Goal: Task Accomplishment & Management: Complete application form

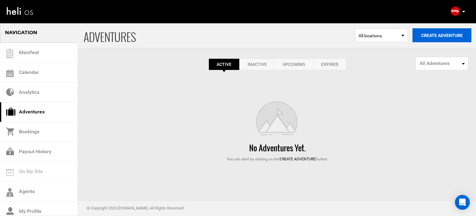
click at [422, 37] on button "Create Adventure" at bounding box center [442, 35] width 59 height 14
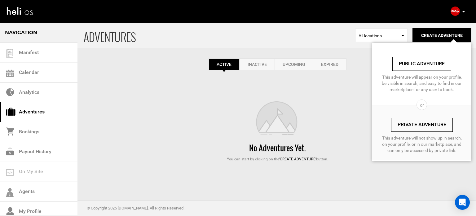
click at [403, 127] on link "Private Adventure" at bounding box center [422, 125] width 62 height 14
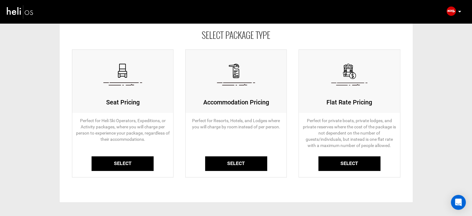
scroll to position [62, 0]
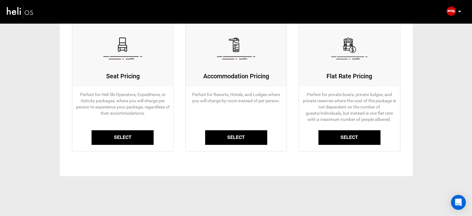
click at [127, 141] on link "Select" at bounding box center [122, 137] width 62 height 15
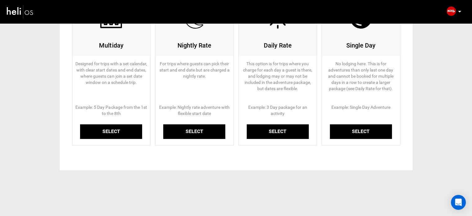
scroll to position [94, 0]
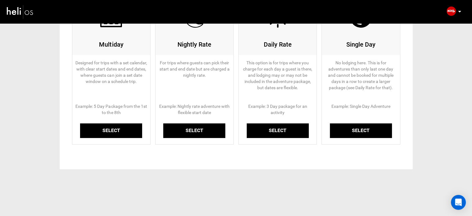
click at [116, 128] on link "Select" at bounding box center [111, 130] width 62 height 15
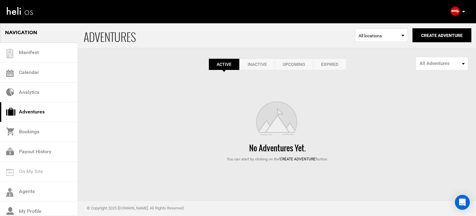
click at [342, 67] on link "Expired" at bounding box center [329, 64] width 33 height 12
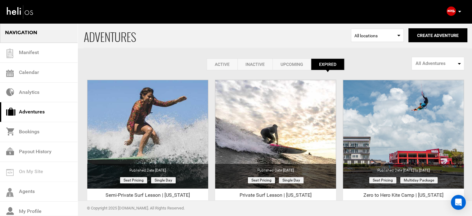
click at [223, 60] on link "Active" at bounding box center [222, 64] width 31 height 12
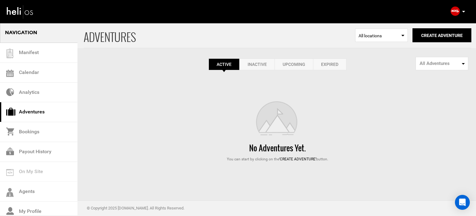
click at [329, 63] on link "Expired" at bounding box center [329, 64] width 33 height 12
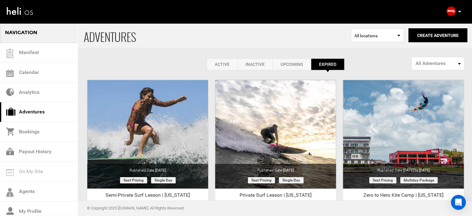
click at [210, 61] on link "Active" at bounding box center [222, 64] width 31 height 12
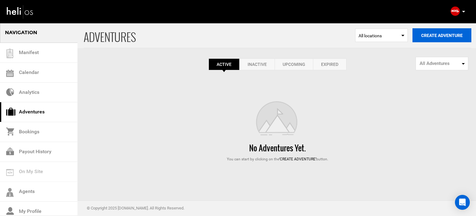
click at [434, 39] on button "Create Adventure" at bounding box center [442, 35] width 59 height 14
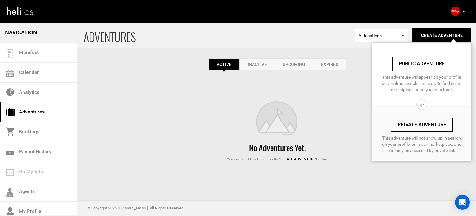
click at [409, 120] on link "Private Adventure" at bounding box center [422, 125] width 62 height 14
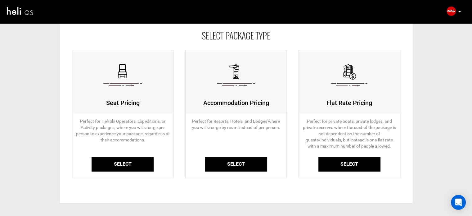
scroll to position [62, 0]
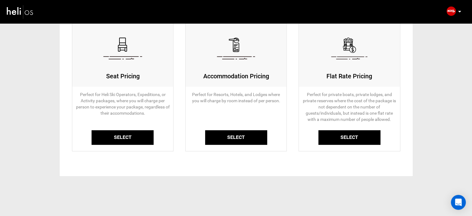
click at [130, 131] on link "Select" at bounding box center [122, 137] width 62 height 15
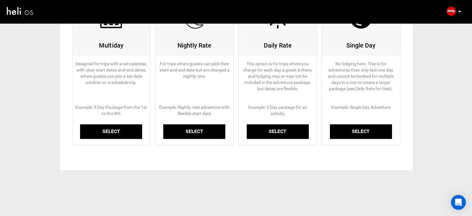
scroll to position [93, 0]
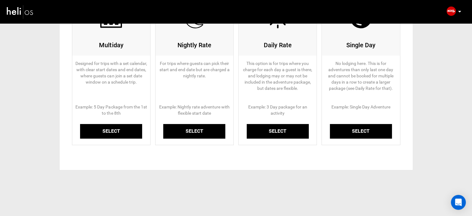
click at [117, 135] on link "Select" at bounding box center [111, 131] width 62 height 15
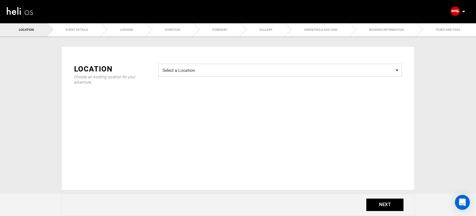
click at [187, 65] on span "Select a Location" at bounding box center [281, 69] width 236 height 8
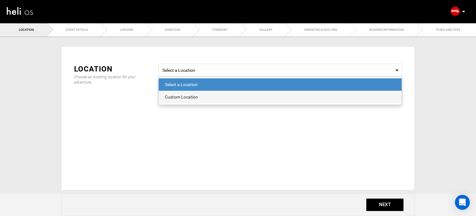
click at [179, 100] on span "Custom Location" at bounding box center [280, 97] width 243 height 12
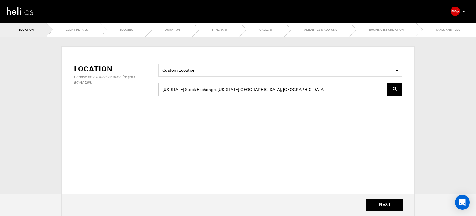
click at [199, 83] on input "New York Stock Exchange, New York, NY 10005, USA" at bounding box center [280, 89] width 244 height 13
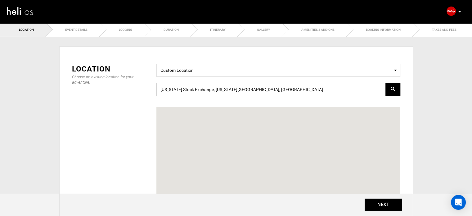
click at [199, 83] on input "New York Stock Exchange, New York, NY 10005, USA" at bounding box center [278, 89] width 244 height 13
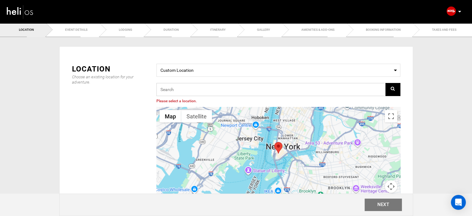
paste input "HG8J+95 Waves, NC, USA"
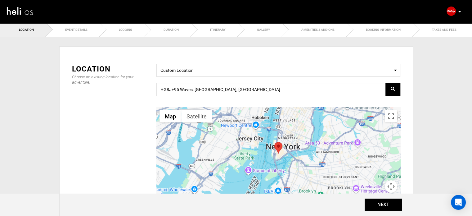
type input "HG8J+95, Waves, NC 27968, USA"
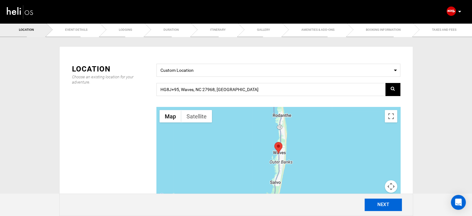
click at [379, 203] on button "NEXT" at bounding box center [382, 204] width 37 height 12
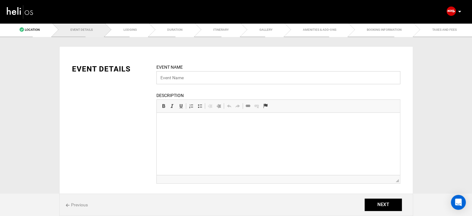
click at [180, 75] on input "text" at bounding box center [278, 77] width 244 height 13
paste input "Zero to Hero Surf Camp"
type input "Zero to Hero Surf Camp"
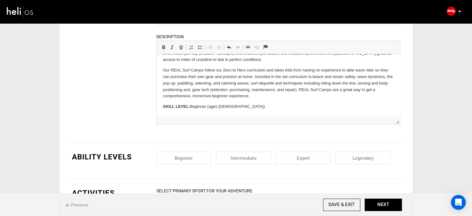
scroll to position [124, 0]
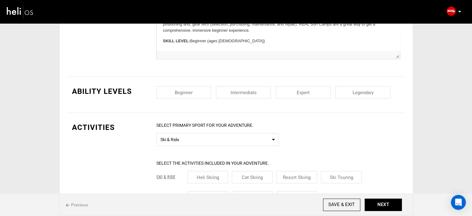
click at [178, 92] on input "checkbox" at bounding box center [183, 92] width 55 height 12
checkbox input "true"
click at [231, 90] on input "checkbox" at bounding box center [243, 92] width 55 height 12
checkbox input "true"
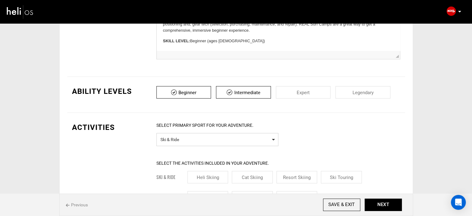
click at [212, 136] on span "Ski & Ride" at bounding box center [217, 139] width 114 height 8
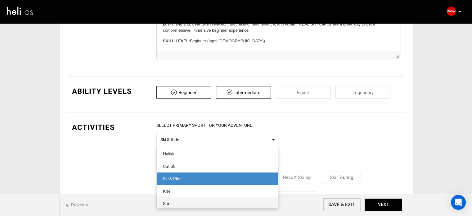
click at [175, 201] on div "Surf" at bounding box center [217, 203] width 109 height 6
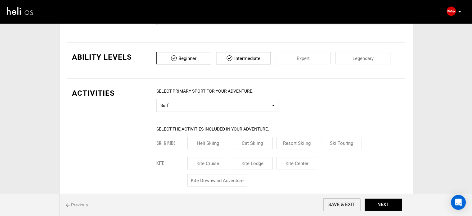
scroll to position [186, 0]
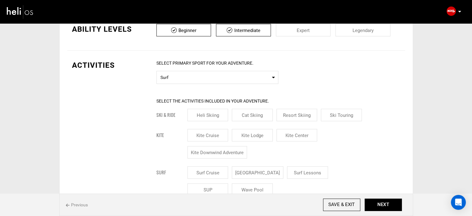
click at [313, 170] on input "Surf Lessons" at bounding box center [307, 172] width 41 height 12
checkbox input "true"
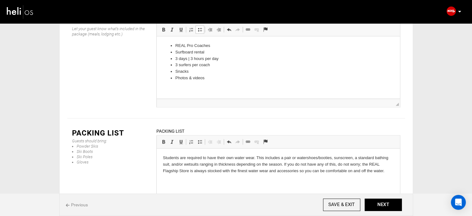
scroll to position [820, 0]
click at [256, 156] on p "Students are required to have their own water wear. This includes a pair or wat…" at bounding box center [278, 162] width 231 height 19
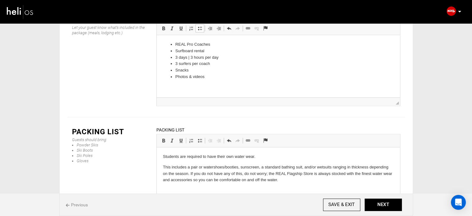
click at [187, 168] on p "This includes a pair or watershoes/booties, sunscreen, a standard bathing suit,…" at bounding box center [278, 173] width 231 height 19
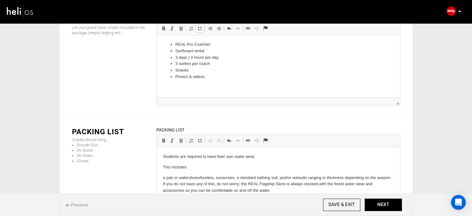
click at [163, 177] on p "a pair or watershoes/booties, sunscreen, a standard bathing suit, and/or wetsui…" at bounding box center [278, 183] width 231 height 19
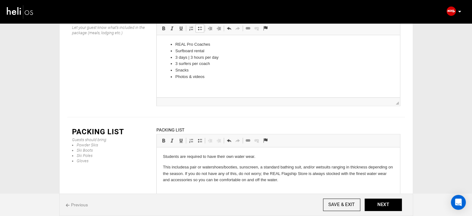
click at [184, 173] on p "This includes a pair or watershoes/booties, sunscreen, a standard bathing suit,…" at bounding box center [278, 173] width 231 height 19
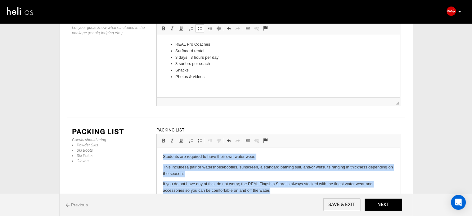
drag, startPoint x: 279, startPoint y: 194, endPoint x: 158, endPoint y: 153, distance: 128.1
click at [158, 153] on html "Students are required to have their own water wear. This includes a pair or wat…" at bounding box center [277, 173] width 243 height 53
click at [200, 138] on span at bounding box center [199, 140] width 5 height 5
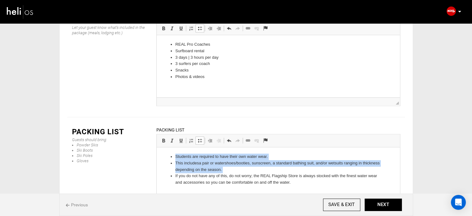
click at [302, 186] on html "Students are required to have their own water wear. This includes a pair or wat…" at bounding box center [277, 169] width 243 height 45
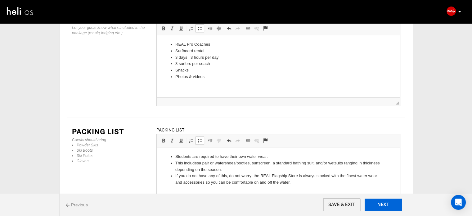
click at [391, 211] on button "NEXT" at bounding box center [382, 204] width 37 height 12
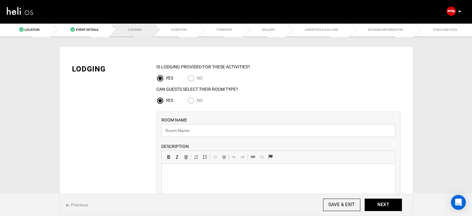
click at [192, 125] on input "text" at bounding box center [278, 130] width 234 height 13
click at [199, 99] on span "No" at bounding box center [200, 100] width 6 height 5
click at [197, 99] on input "No" at bounding box center [191, 101] width 9 height 8
radio input "true"
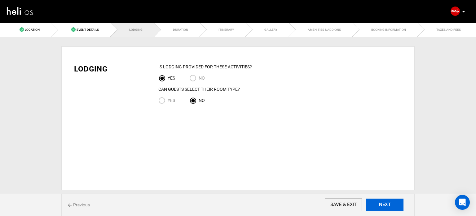
click at [393, 208] on button "NEXT" at bounding box center [385, 204] width 37 height 12
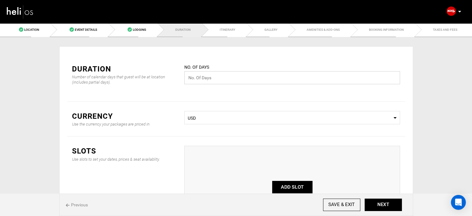
click at [198, 82] on input "text" at bounding box center [292, 77] width 216 height 13
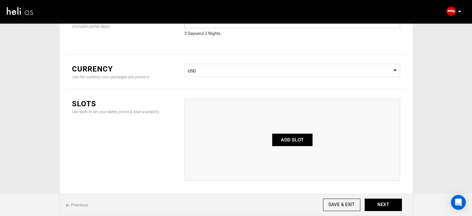
scroll to position [62, 0]
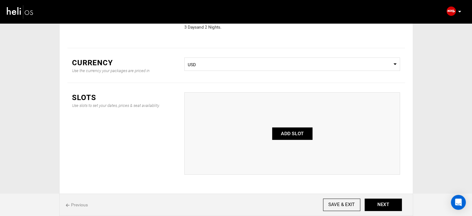
type input "3"
click at [279, 131] on button "ADD SLOT" at bounding box center [292, 133] width 40 height 12
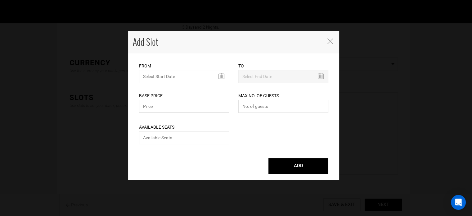
click at [170, 105] on input "text" at bounding box center [184, 106] width 90 height 13
type input "395"
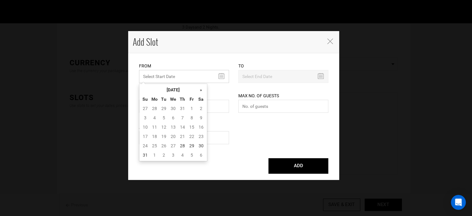
click at [152, 80] on input "MINIMUM NUMBER OF NIGHTS" at bounding box center [184, 76] width 90 height 13
click at [183, 93] on th "[DATE]" at bounding box center [173, 89] width 47 height 9
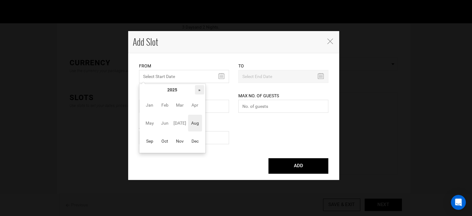
click at [199, 89] on th "»" at bounding box center [199, 89] width 9 height 9
click at [152, 142] on span "Sep" at bounding box center [150, 140] width 14 height 17
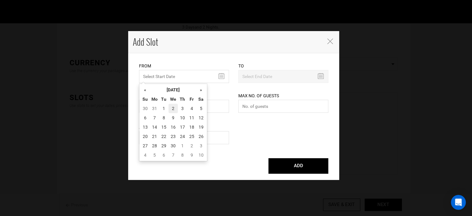
click at [176, 108] on td "2" at bounding box center [172, 108] width 9 height 9
type input "09/02/2026"
type input "09/04/2026"
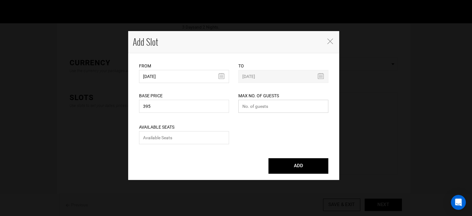
click at [252, 106] on input "number" at bounding box center [283, 106] width 90 height 13
type input "0"
click at [197, 141] on input "number" at bounding box center [184, 137] width 90 height 13
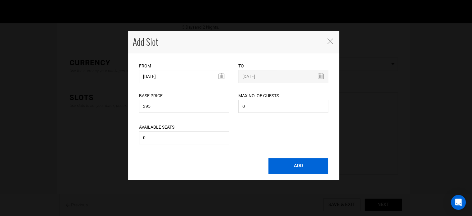
type input "0"
click at [288, 159] on button "ADD" at bounding box center [298, 166] width 60 height 16
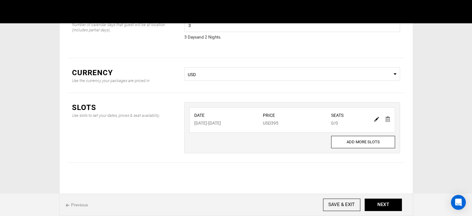
scroll to position [51, 0]
click at [387, 198] on div "Previous SAVE & EXIT NEXT" at bounding box center [236, 204] width 354 height 22
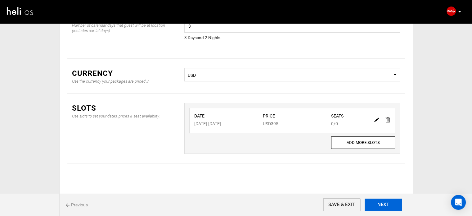
click at [387, 205] on button "NEXT" at bounding box center [382, 204] width 37 height 12
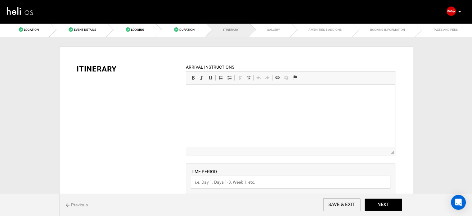
click at [272, 103] on html at bounding box center [290, 93] width 209 height 19
click at [266, 103] on html at bounding box center [290, 93] width 209 height 19
click at [236, 103] on html at bounding box center [290, 93] width 209 height 19
click at [281, 103] on html at bounding box center [290, 93] width 209 height 19
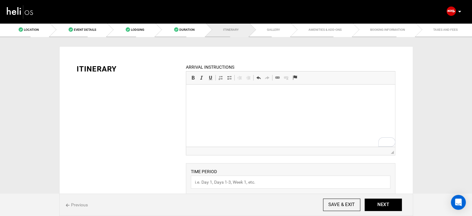
click at [231, 95] on p "To enrich screen reader interactions, please activate Accessibility in Grammarl…" at bounding box center [290, 94] width 196 height 7
click at [233, 96] on p "To enrich screen reader interactions, please activate Accessibility in Grammarl…" at bounding box center [290, 94] width 196 height 7
click at [246, 99] on html at bounding box center [290, 93] width 209 height 19
click at [262, 103] on html at bounding box center [290, 93] width 209 height 19
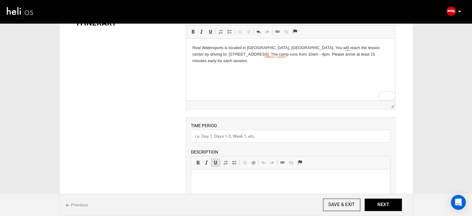
scroll to position [93, 0]
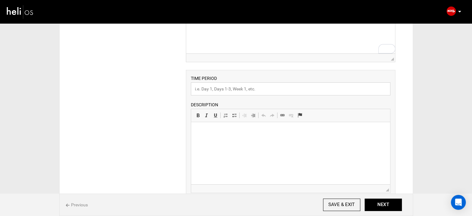
click at [212, 91] on input "text" at bounding box center [290, 88] width 199 height 13
type input "The camp"
click at [213, 134] on p at bounding box center [290, 131] width 186 height 7
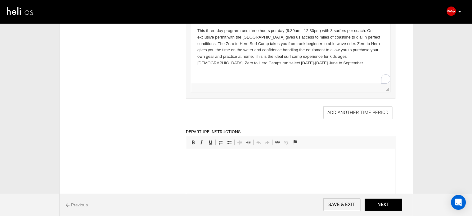
scroll to position [217, 0]
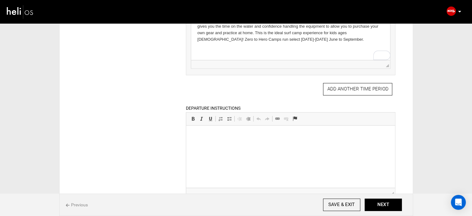
click at [215, 132] on p at bounding box center [290, 135] width 196 height 7
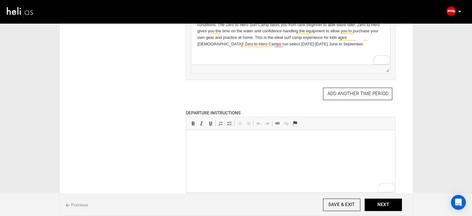
scroll to position [248, 0]
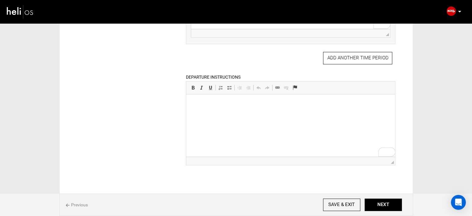
click at [222, 113] on html at bounding box center [290, 103] width 209 height 19
click at [215, 104] on p "Transfers from" at bounding box center [290, 103] width 196 height 7
click at [269, 104] on p "Transfers are not incl ud ed" at bounding box center [290, 103] width 196 height 7
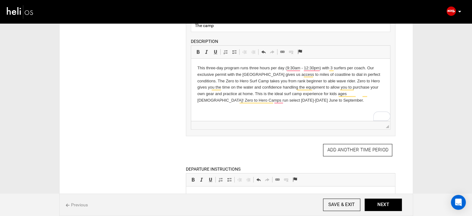
scroll to position [155, 0]
click at [373, 207] on button "NEXT" at bounding box center [382, 204] width 37 height 12
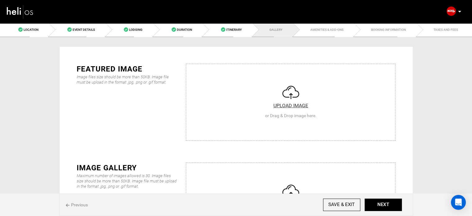
click at [253, 95] on input "file" at bounding box center [290, 101] width 209 height 74
type input "C:\fakepath\DSC00059.jpg"
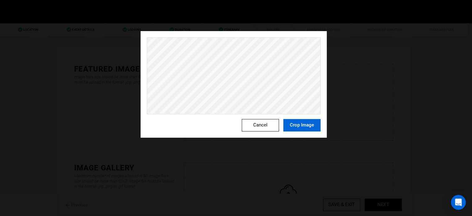
click at [310, 128] on button "Crop Image" at bounding box center [301, 125] width 37 height 12
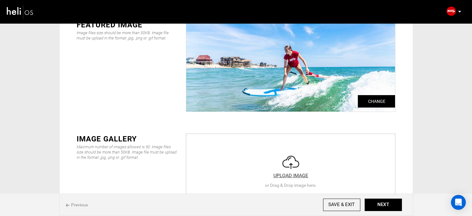
click at [288, 150] on input "file" at bounding box center [290, 171] width 209 height 74
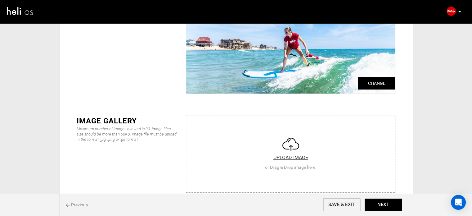
type input "C:\fakepath\DSC00012.jpg"
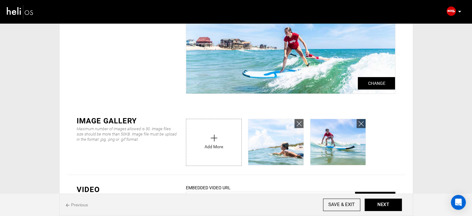
click at [202, 135] on input "file" at bounding box center [213, 140] width 55 height 43
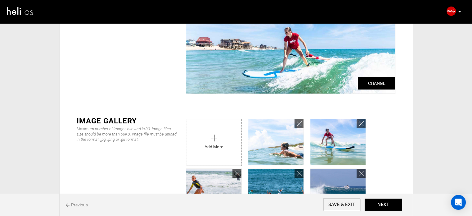
type input "C:\fakepath\DSC02440_ae6a867e-8884-4e1e-9c2d-9b0c961cde93.jpg"
click at [210, 132] on input "file" at bounding box center [213, 140] width 55 height 43
type input "C:\fakepath\DSC09811_4.jpg"
click at [378, 207] on button "NEXT" at bounding box center [382, 204] width 37 height 12
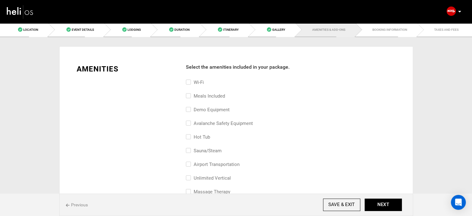
click at [199, 82] on label "Wi-Fi" at bounding box center [195, 81] width 18 height 7
click at [190, 82] on input "Wi-Fi" at bounding box center [188, 85] width 4 height 14
click at [199, 82] on label "Wi-Fi" at bounding box center [195, 81] width 18 height 7
click at [190, 82] on input "Wi-Fi" at bounding box center [188, 85] width 4 height 14
checkbox input "false"
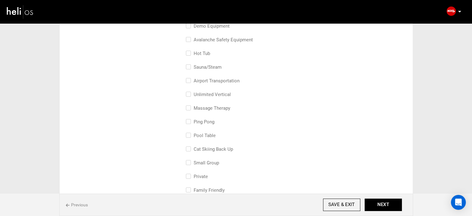
scroll to position [93, 0]
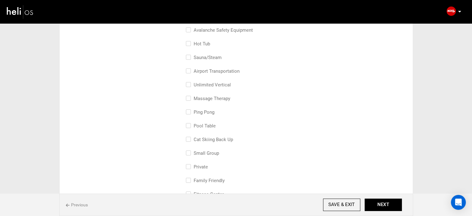
click at [203, 150] on label "small group" at bounding box center [202, 152] width 33 height 7
click at [190, 150] on input "small group" at bounding box center [188, 156] width 4 height 14
checkbox input "true"
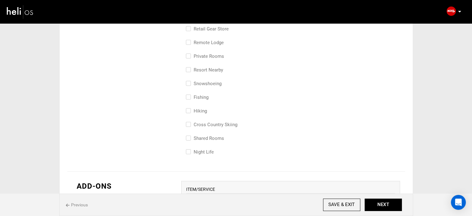
scroll to position [310, 0]
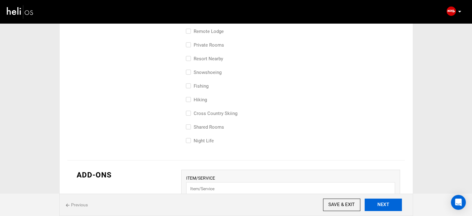
click at [373, 201] on button "NEXT" at bounding box center [382, 204] width 37 height 12
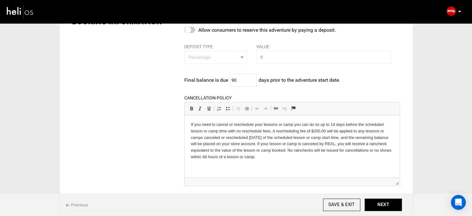
scroll to position [124, 0]
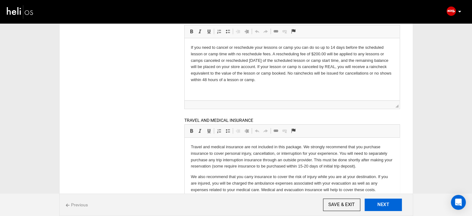
click at [388, 210] on button "NEXT" at bounding box center [382, 204] width 37 height 12
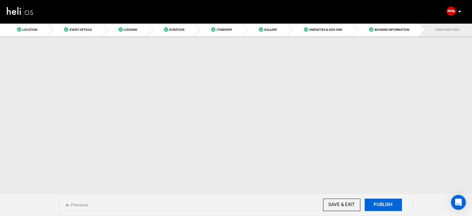
click at [386, 206] on button "PUBLISH" at bounding box center [382, 204] width 37 height 12
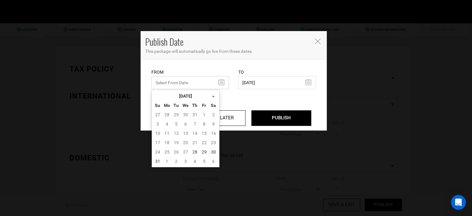
click at [194, 80] on input "text" at bounding box center [190, 82] width 78 height 13
click at [192, 149] on td "28" at bounding box center [194, 151] width 9 height 9
type input "[DATE]"
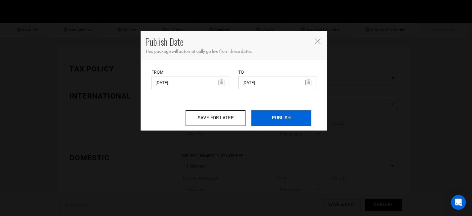
click at [279, 114] on input "PUBLISH" at bounding box center [281, 118] width 60 height 16
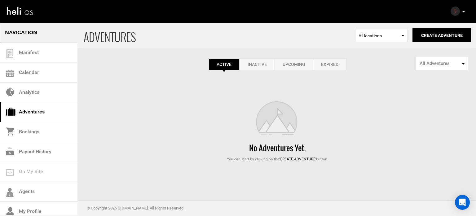
click at [333, 65] on link "Expired" at bounding box center [329, 64] width 33 height 12
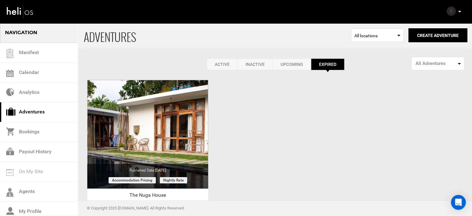
click at [225, 66] on link "Active" at bounding box center [222, 64] width 31 height 12
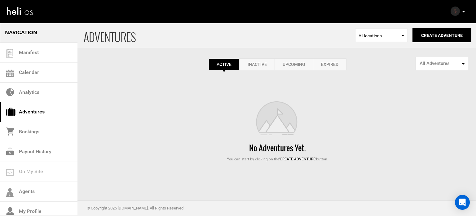
click at [337, 64] on link "Expired" at bounding box center [329, 64] width 33 height 12
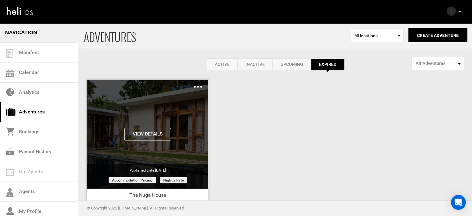
click at [194, 86] on img at bounding box center [198, 87] width 8 height 2
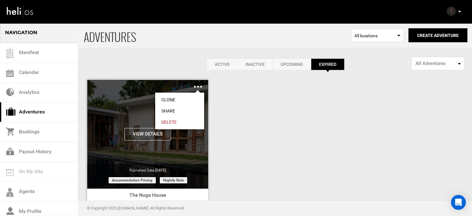
click at [174, 110] on link "Share" at bounding box center [179, 110] width 49 height 11
type input "https://heli.life/1XLkOz"
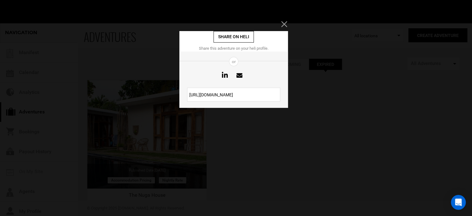
click at [219, 99] on input "https://heli.life/1XLkOz" at bounding box center [233, 94] width 93 height 14
click at [219, 98] on input "https://heli.life/1XLkOz" at bounding box center [233, 94] width 93 height 14
click at [219, 96] on input "https://heli.life/1XLkOz" at bounding box center [233, 94] width 93 height 14
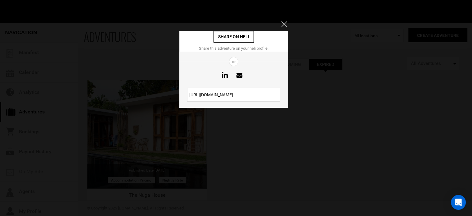
click at [219, 96] on input "https://heli.life/1XLkOz" at bounding box center [233, 94] width 93 height 14
click at [283, 23] on icon "Close" at bounding box center [284, 24] width 6 height 6
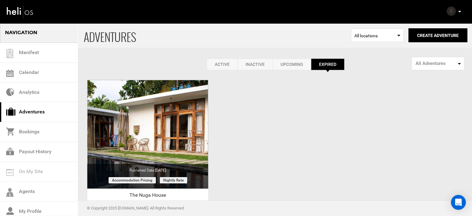
click at [216, 63] on link "Active" at bounding box center [222, 64] width 31 height 12
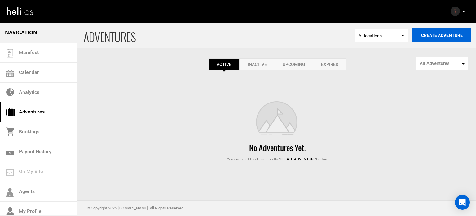
click at [433, 35] on button "Create Adventure" at bounding box center [442, 35] width 59 height 14
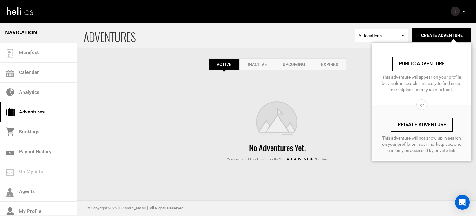
click at [410, 123] on link "Private Adventure" at bounding box center [422, 125] width 62 height 14
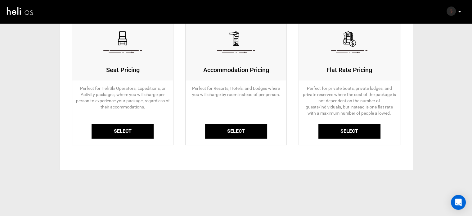
scroll to position [69, 0]
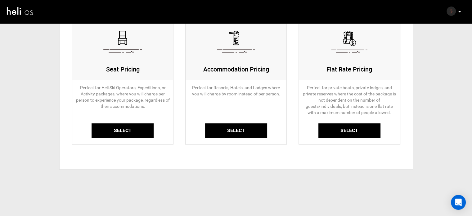
click at [135, 128] on link "Select" at bounding box center [122, 130] width 62 height 15
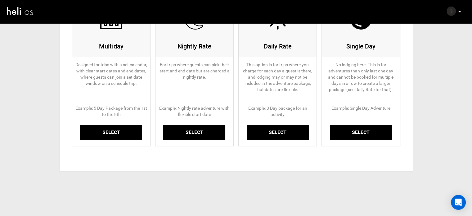
scroll to position [94, 0]
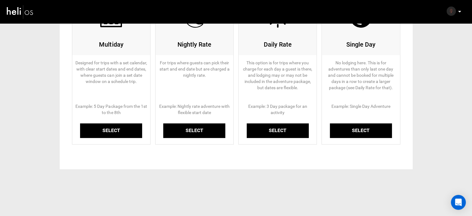
click at [119, 129] on link "Select" at bounding box center [111, 130] width 62 height 15
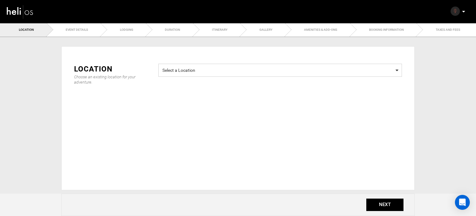
click at [177, 72] on span "Select a Location" at bounding box center [281, 69] width 236 height 8
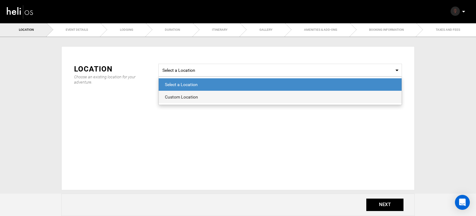
click at [196, 97] on div "Custom Location" at bounding box center [280, 97] width 231 height 6
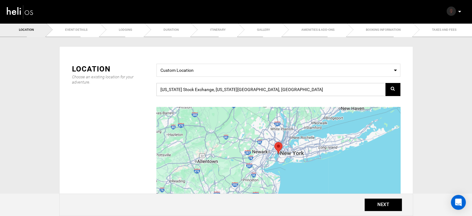
click at [207, 89] on input "New York Stock Exchange, New York, NY 10005, USA" at bounding box center [278, 89] width 244 height 13
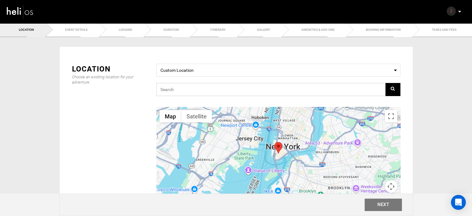
click at [202, 92] on input "text" at bounding box center [278, 89] width 244 height 13
click at [183, 91] on input "text" at bounding box center [278, 89] width 244 height 13
paste input "X8JW+4C Ahangama, Sri Lanka"
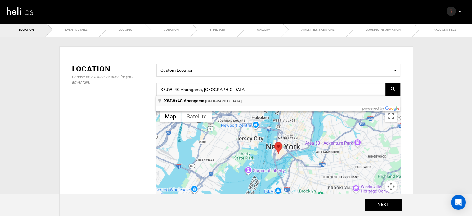
type input "X8JW+4C, Ahangama, [GEOGRAPHIC_DATA]"
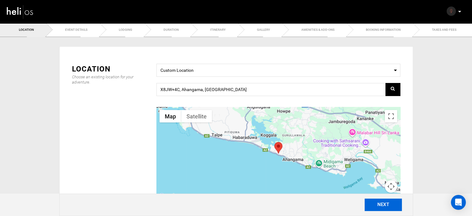
click at [376, 204] on button "NEXT" at bounding box center [382, 204] width 37 height 12
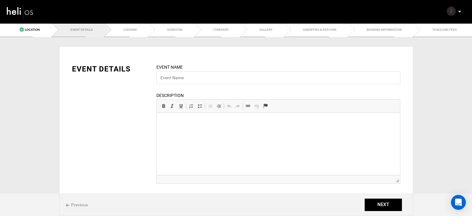
drag, startPoint x: 182, startPoint y: 68, endPoint x: 179, endPoint y: 77, distance: 8.8
click at [182, 69] on label "Event Name" at bounding box center [169, 67] width 26 height 6
click at [179, 77] on input "text" at bounding box center [278, 77] width 244 height 13
type input "The [GEOGRAPHIC_DATA] | [GEOGRAPHIC_DATA]"
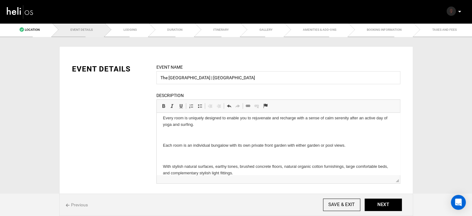
click at [183, 152] on body "HOTEL Nuga House represents the calming & empowering spirit of yoga surfing and…" at bounding box center [278, 96] width 231 height 160
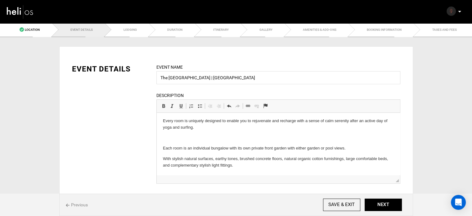
click at [180, 140] on p at bounding box center [278, 137] width 231 height 7
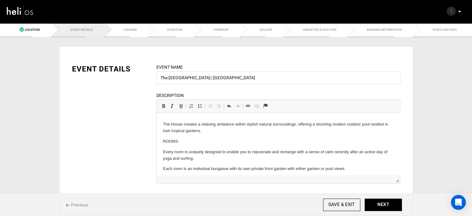
scroll to position [59, 0]
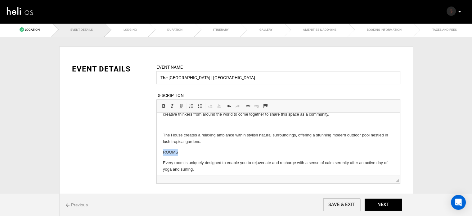
drag, startPoint x: 181, startPoint y: 150, endPoint x: 160, endPoint y: 152, distance: 21.1
click at [160, 152] on html "HOTEL Nuga House represents the calming & empowering spirit of yoga surfing and…" at bounding box center [277, 130] width 243 height 152
click at [162, 103] on span at bounding box center [163, 105] width 5 height 5
click at [170, 125] on p at bounding box center [278, 125] width 231 height 7
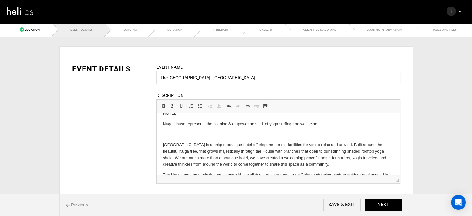
scroll to position [0, 0]
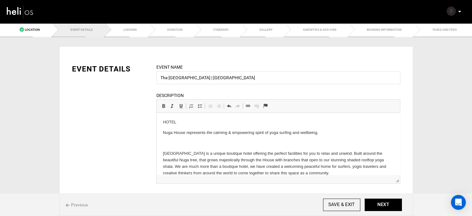
click at [173, 142] on p at bounding box center [278, 143] width 231 height 7
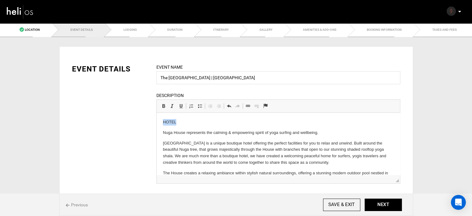
drag, startPoint x: 154, startPoint y: 119, endPoint x: 150, endPoint y: 119, distance: 3.1
click at [156, 119] on html "HOTEL Nuga House represents the calming & empowering spirit of yoga surfing and…" at bounding box center [277, 178] width 243 height 131
click at [161, 105] on span at bounding box center [163, 105] width 5 height 5
click at [181, 120] on p "HOTEL" at bounding box center [278, 122] width 231 height 7
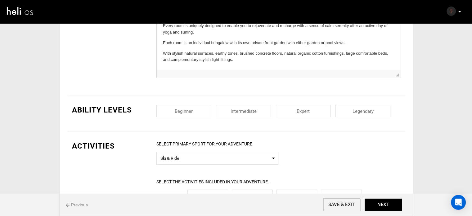
scroll to position [124, 0]
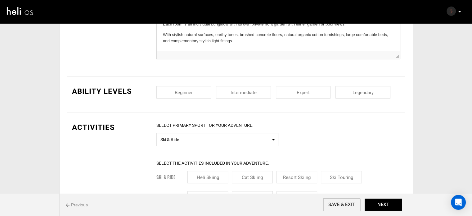
click at [205, 93] on input "checkbox" at bounding box center [183, 92] width 55 height 12
checkbox input "true"
drag, startPoint x: 232, startPoint y: 89, endPoint x: 281, endPoint y: 90, distance: 49.0
click at [241, 90] on input "checkbox" at bounding box center [243, 92] width 55 height 12
checkbox input "true"
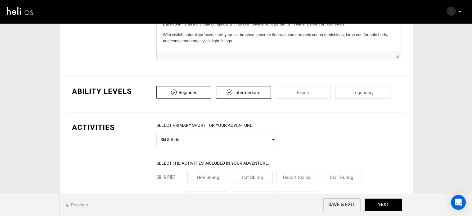
click at [295, 90] on input "checkbox" at bounding box center [303, 92] width 55 height 12
checkbox input "true"
click at [341, 90] on input "checkbox" at bounding box center [362, 92] width 55 height 12
checkbox input "true"
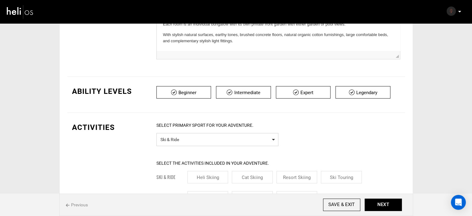
click at [230, 142] on span "Select Primary Sport Ski & Ride" at bounding box center [217, 139] width 122 height 13
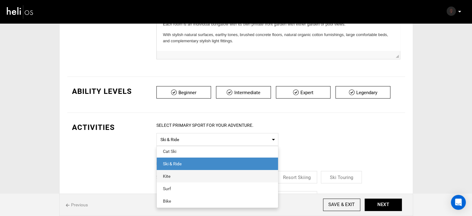
scroll to position [0, 0]
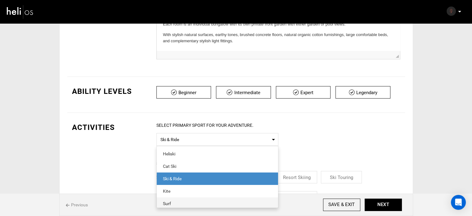
click at [172, 204] on div "Surf" at bounding box center [217, 203] width 109 height 6
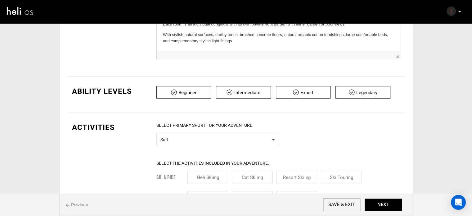
scroll to position [217, 0]
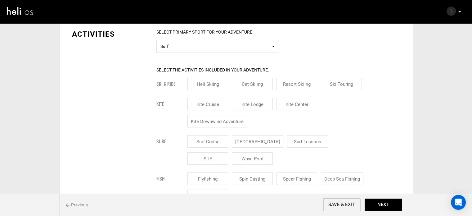
click at [266, 140] on input "[GEOGRAPHIC_DATA]" at bounding box center [257, 141] width 51 height 12
checkbox input "true"
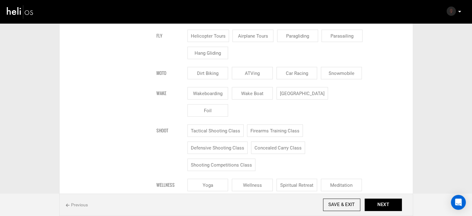
click at [211, 178] on input "Yoga" at bounding box center [207, 184] width 41 height 12
checkbox input "true"
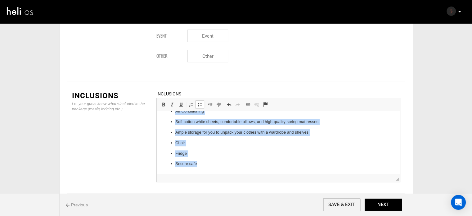
scroll to position [0, 0]
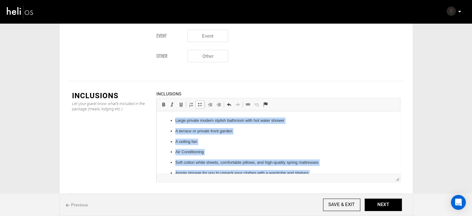
drag, startPoint x: 199, startPoint y: 163, endPoint x: 144, endPoint y: 85, distance: 95.1
click at [156, 111] on html "Large private modern stylish bathroom with hot water shower A terrace or privat…" at bounding box center [277, 162] width 243 height 103
click at [200, 102] on span at bounding box center [199, 104] width 5 height 5
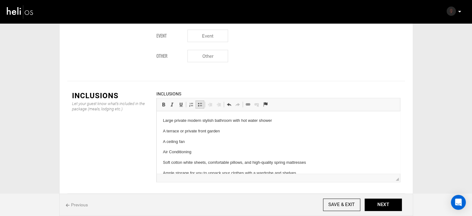
click at [200, 102] on span at bounding box center [199, 104] width 5 height 5
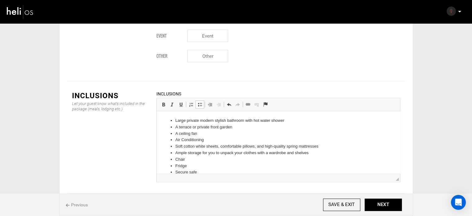
click at [176, 117] on li "Large private modern stylish bathroom with hot water shower" at bounding box center [278, 120] width 206 height 7
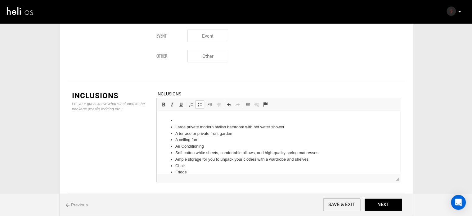
click at [199, 118] on li at bounding box center [278, 120] width 206 height 7
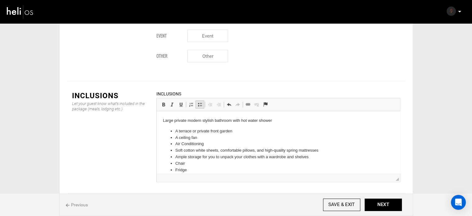
click at [198, 102] on span at bounding box center [199, 104] width 5 height 5
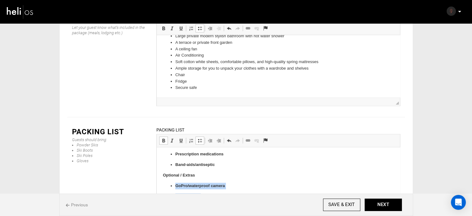
scroll to position [424, 0]
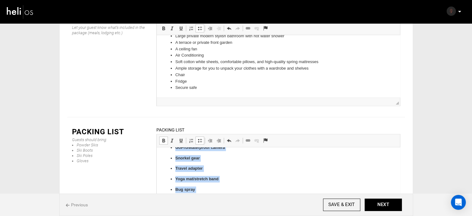
drag, startPoint x: 175, startPoint y: 185, endPoint x: 242, endPoint y: 212, distance: 72.7
click at [162, 138] on span at bounding box center [163, 140] width 5 height 5
click at [197, 138] on span at bounding box center [199, 140] width 5 height 5
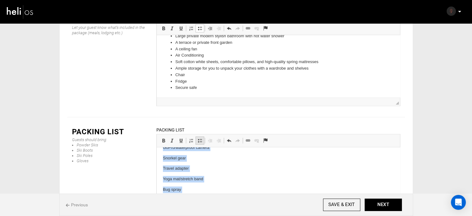
click at [197, 138] on span at bounding box center [199, 140] width 5 height 5
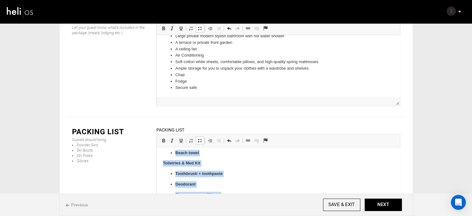
scroll to position [304, 0]
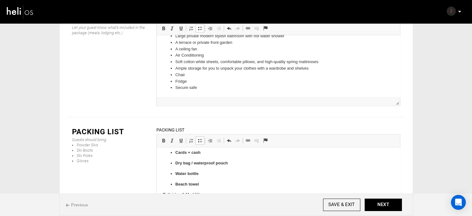
drag, startPoint x: 217, startPoint y: 177, endPoint x: 173, endPoint y: 200, distance: 49.5
click at [173, 200] on body "Surf Gear Surfboard(s) + board bag Leash(es) + spare Fins + fin key Wax (temp-s…" at bounding box center [278, 76] width 231 height 454
click at [162, 138] on span at bounding box center [163, 140] width 5 height 5
click at [199, 138] on span at bounding box center [199, 140] width 5 height 5
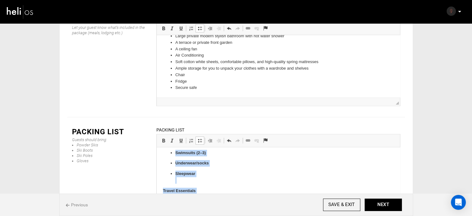
scroll to position [234, 0]
drag, startPoint x: 202, startPoint y: 182, endPoint x: 171, endPoint y: 195, distance: 33.9
click at [171, 195] on body "Surf Gear Surfboard(s) + board bag Leash(es) + spare Fins + fin key Wax (temp-s…" at bounding box center [278, 138] width 231 height 438
click at [163, 138] on span at bounding box center [163, 140] width 5 height 5
click at [202, 138] on span at bounding box center [199, 140] width 5 height 5
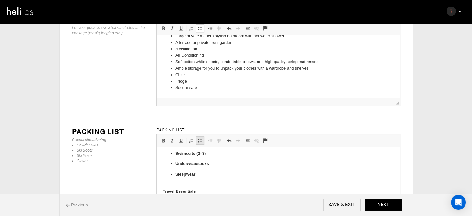
click at [202, 138] on span at bounding box center [199, 140] width 5 height 5
click at [193, 181] on p "Sleepwear" at bounding box center [278, 177] width 206 height 13
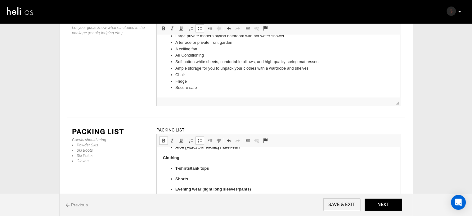
scroll to position [160, 0]
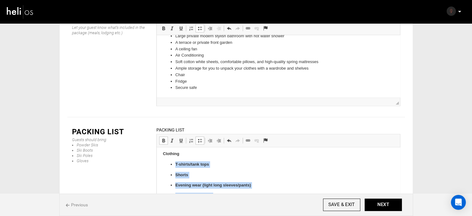
drag, startPoint x: 199, startPoint y: 174, endPoint x: 169, endPoint y: 164, distance: 31.0
click at [169, 164] on ul "T-shirts/tank tops Shorts Evening wear (light long sleeves/pants) Light jacket/…" at bounding box center [278, 206] width 231 height 90
click at [164, 136] on link "Bold Keyboard shortcut Ctrl+B" at bounding box center [163, 140] width 9 height 8
click at [196, 136] on link "Insert/Remove Bulleted List" at bounding box center [199, 140] width 9 height 8
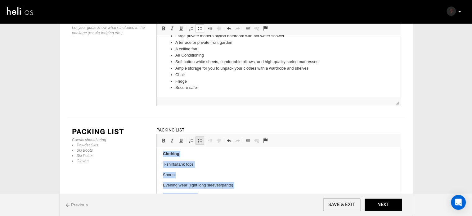
click at [196, 136] on link "Insert/Remove Bulleted List" at bounding box center [199, 140] width 9 height 8
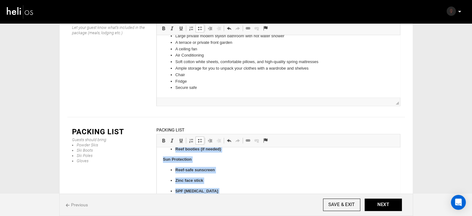
scroll to position [50, 0]
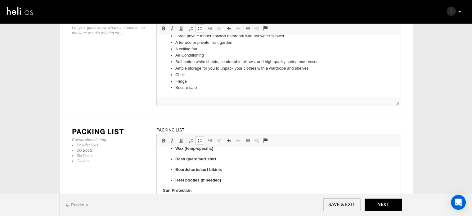
drag, startPoint x: 219, startPoint y: 178, endPoint x: 170, endPoint y: 195, distance: 51.8
click at [163, 138] on span at bounding box center [163, 140] width 5 height 5
click at [200, 138] on span at bounding box center [199, 140] width 5 height 5
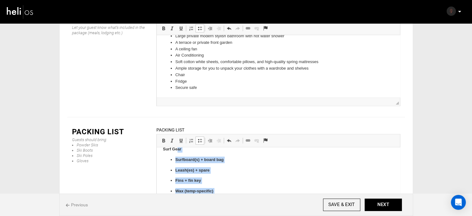
scroll to position [0, 0]
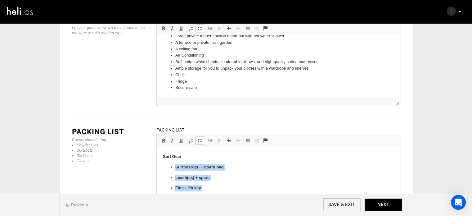
drag, startPoint x: 223, startPoint y: 180, endPoint x: 176, endPoint y: 169, distance: 48.4
click at [176, 169] on ul "Surfboard(s) + board bag Leash(es) + spare Fins + fin key Wax (temp-specific) R…" at bounding box center [278, 198] width 231 height 69
click at [165, 138] on span at bounding box center [163, 140] width 5 height 5
click at [199, 138] on span at bounding box center [199, 140] width 5 height 5
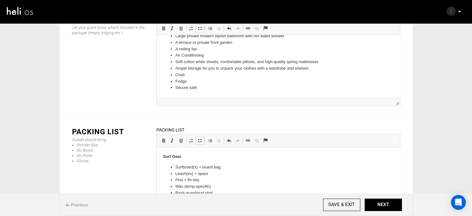
click at [198, 157] on p "Surf Gear" at bounding box center [278, 156] width 231 height 7
click at [384, 201] on button "NEXT" at bounding box center [382, 204] width 37 height 12
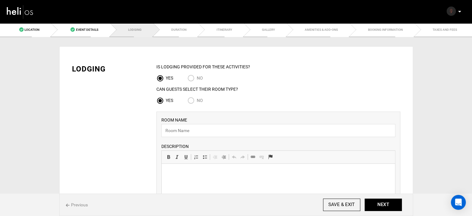
click at [189, 95] on div "IS Lodging Provided for These activities? YES NO Can Guests Select Their Room T…" at bounding box center [278, 86] width 244 height 45
click at [193, 131] on input "text" at bounding box center [278, 130] width 234 height 13
paste input "Deluxe Suite"
type input "Deluxe Suite"
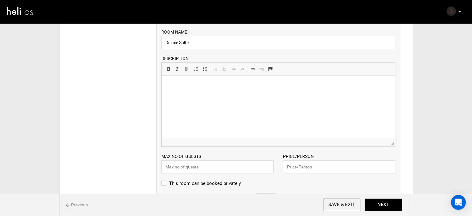
scroll to position [93, 0]
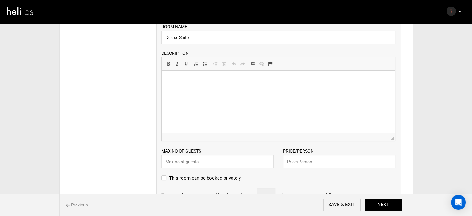
click at [208, 89] on html at bounding box center [277, 79] width 233 height 19
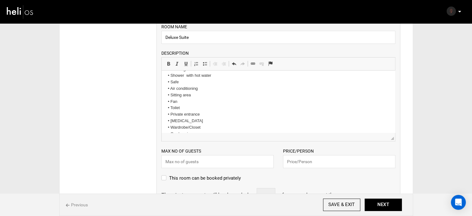
scroll to position [0, 0]
click at [167, 81] on p "Room Facilities: • Minifridge • Shower with hot water • Safe • Air conditioning…" at bounding box center [277, 135] width 221 height 116
click at [169, 66] on link "Bold Keyboard shortcut Ctrl+B" at bounding box center [168, 64] width 9 height 8
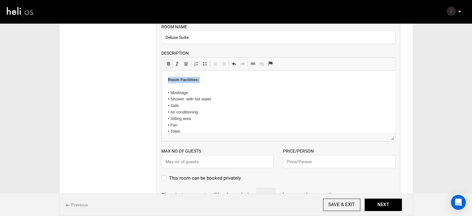
click at [218, 80] on p "Room Facilities: • Minifridge • Shower with hot water • Safe • Air conditioning…" at bounding box center [277, 135] width 221 height 116
click at [181, 87] on p "Room Facilities: • Minifridge • Shower with hot water • Safe • Air conditioning…" at bounding box center [277, 135] width 221 height 116
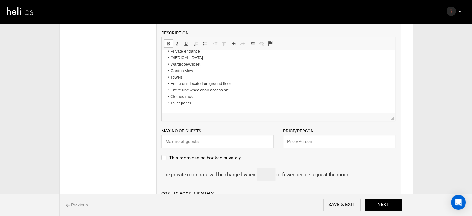
scroll to position [124, 0]
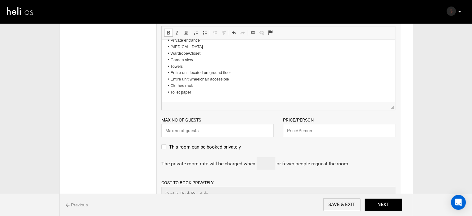
drag, startPoint x: 210, startPoint y: 122, endPoint x: 209, endPoint y: 125, distance: 3.5
click at [210, 124] on div "Max no of guests Please enter a valid Guest no." at bounding box center [218, 126] width 122 height 20
click at [209, 125] on input "text" at bounding box center [217, 130] width 112 height 13
type input "2"
click at [298, 127] on input "text" at bounding box center [339, 130] width 112 height 13
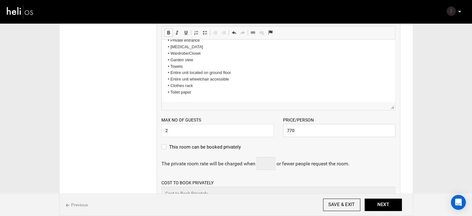
type input "770"
click at [264, 110] on div "Max no of guests 2 Please enter a valid Guest no. Price/Person 770 Please enter…" at bounding box center [278, 123] width 243 height 27
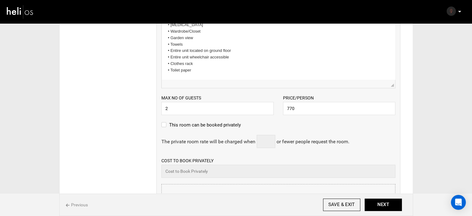
scroll to position [248, 0]
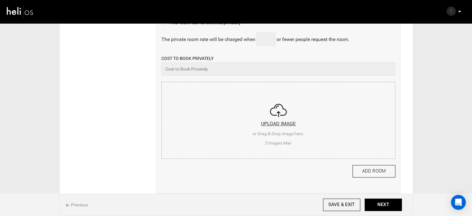
click at [236, 116] on input "file" at bounding box center [278, 119] width 233 height 74
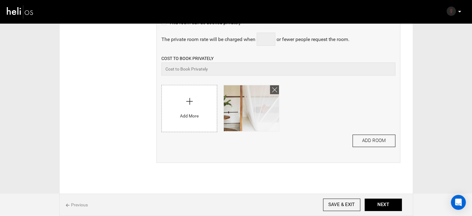
click at [171, 111] on input "file" at bounding box center [189, 106] width 55 height 43
type input "C:\fakepath\Screenshot 2025-08-27 230730.png"
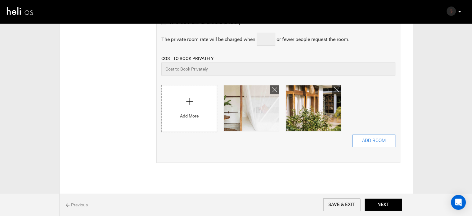
click at [380, 145] on button "ADD ROOM" at bounding box center [373, 140] width 43 height 12
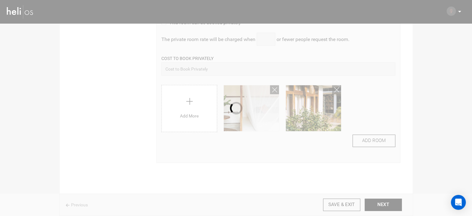
scroll to position [0, 0]
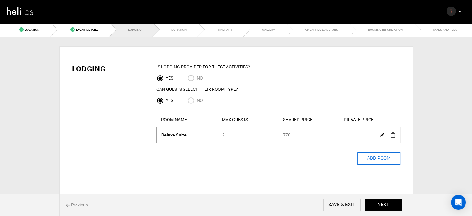
click at [372, 155] on button "ADD ROOM" at bounding box center [378, 158] width 43 height 12
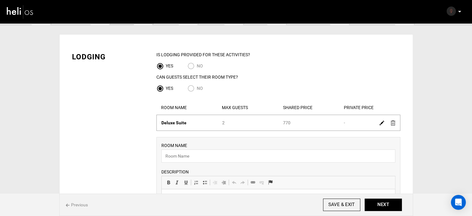
scroll to position [62, 0]
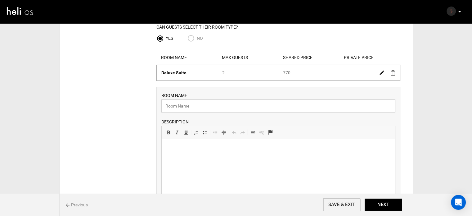
click at [189, 104] on input "text" at bounding box center [278, 105] width 234 height 13
paste input "Deluxe Triple Room"
type input "Deluxe Triple Room"
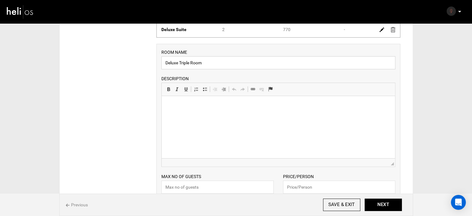
scroll to position [124, 0]
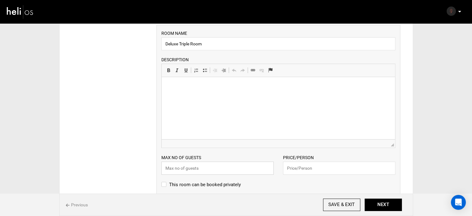
click at [226, 170] on input "text" at bounding box center [217, 167] width 112 height 13
type input "4"
click at [306, 166] on input "text" at bounding box center [339, 167] width 112 height 13
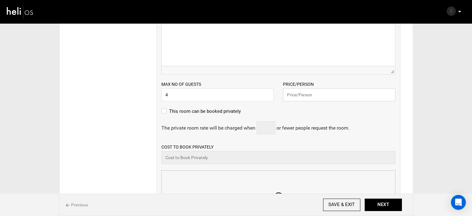
scroll to position [217, 0]
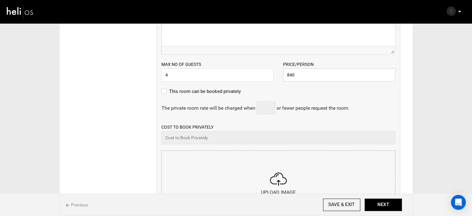
type input "840"
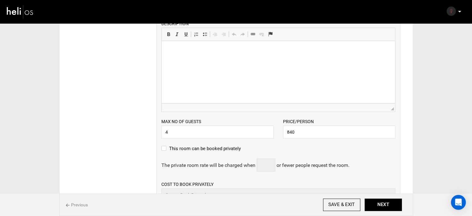
scroll to position [196, 0]
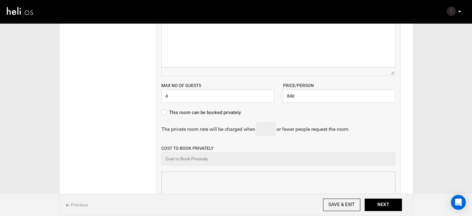
click at [232, 139] on div "ROOM NAME Deluxe Triple Room Please enter room name. DESCRIPTION Rich Text Edit…" at bounding box center [278, 118] width 244 height 330
click at [237, 172] on input "file" at bounding box center [278, 209] width 233 height 74
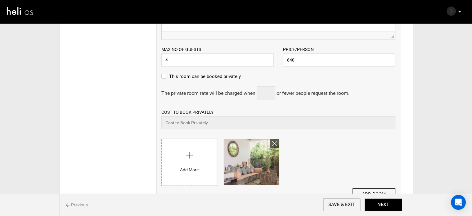
scroll to position [289, 0]
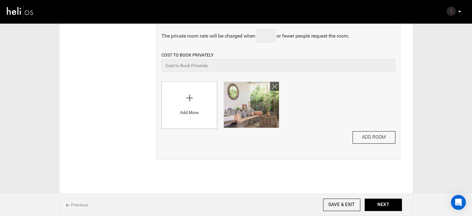
click at [190, 110] on input "file" at bounding box center [189, 103] width 55 height 43
type input "C:\fakepath\Screenshot [DATE] 230646.png"
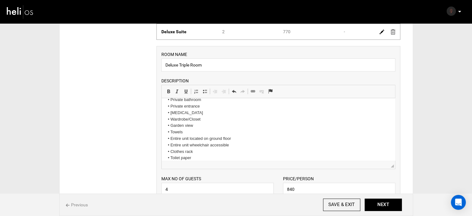
scroll to position [4, 0]
click at [170, 109] on p "Room Facilities: • Minfridge • Shower with hot water • Safe • Air conditioning …" at bounding box center [277, 161] width 221 height 123
click at [167, 104] on html "Room Facilities: • Minfridge • Shower with hot water • Safe • Air conditioning …" at bounding box center [277, 158] width 233 height 128
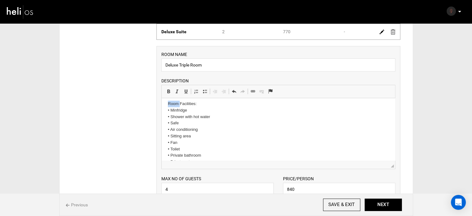
click at [167, 104] on html "Room Facilities: • Minfridge • Shower with hot water • Safe • Air conditioning …" at bounding box center [277, 158] width 233 height 128
click at [166, 88] on link "Bold Keyboard shortcut Ctrl+B" at bounding box center [168, 91] width 9 height 8
click at [209, 106] on p "Room Facilities: • Minfridge • Shower with hot water • Safe • Air conditioning …" at bounding box center [277, 158] width 221 height 116
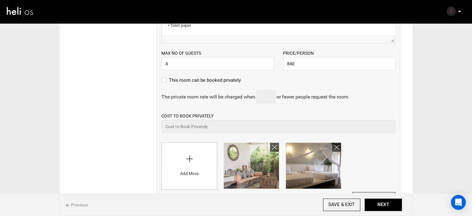
scroll to position [258, 0]
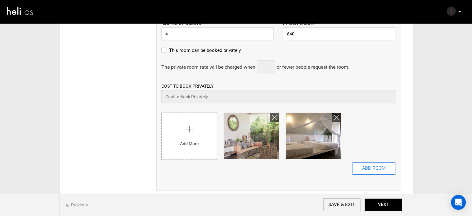
click at [379, 166] on button "ADD ROOM" at bounding box center [373, 168] width 43 height 12
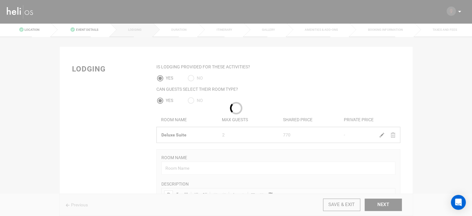
scroll to position [0, 0]
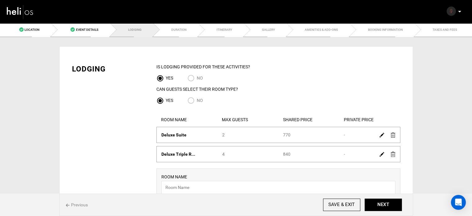
click at [380, 136] on img at bounding box center [381, 134] width 5 height 5
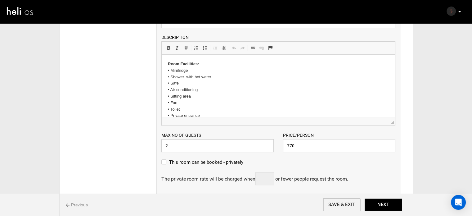
drag, startPoint x: 174, startPoint y: 145, endPoint x: 140, endPoint y: 143, distance: 34.5
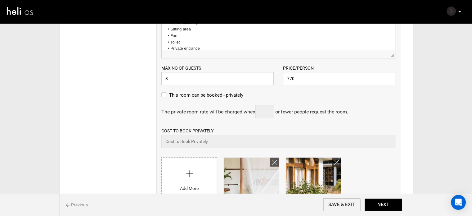
scroll to position [217, 0]
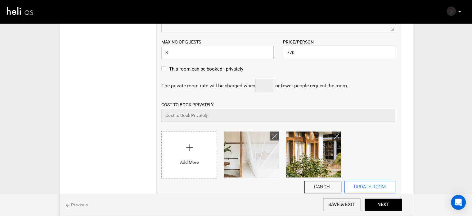
type input "3"
click at [371, 186] on button "UPDATE ROOM" at bounding box center [369, 187] width 51 height 12
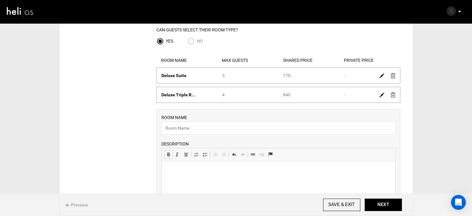
scroll to position [0, 0]
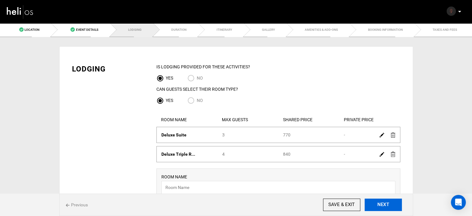
click at [374, 203] on button "NEXT" at bounding box center [382, 204] width 37 height 12
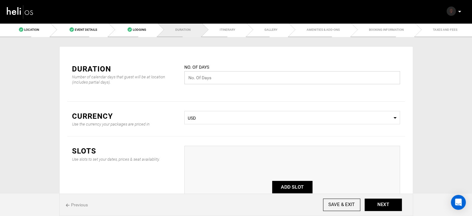
click at [208, 82] on input "text" at bounding box center [292, 77] width 216 height 13
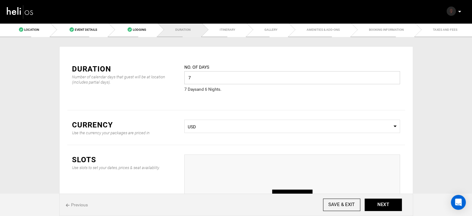
scroll to position [31, 0]
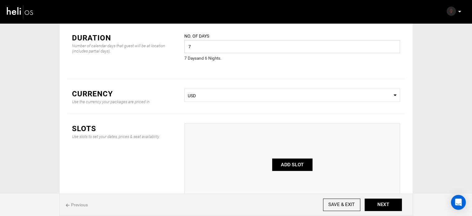
drag, startPoint x: 198, startPoint y: 42, endPoint x: 173, endPoint y: 44, distance: 24.3
click at [173, 44] on div "Duration Number of calendar days that guest will be at location (includes parti…" at bounding box center [235, 51] width 337 height 56
type input "8"
click at [291, 163] on button "ADD SLOT" at bounding box center [292, 164] width 40 height 12
type input "0"
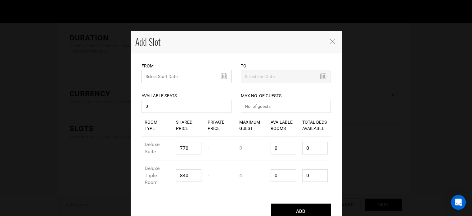
click at [162, 78] on input "text" at bounding box center [186, 76] width 90 height 13
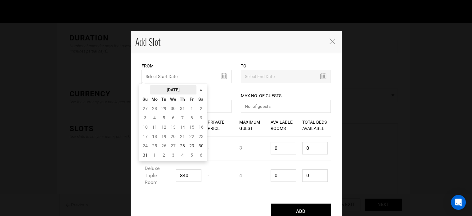
click at [166, 90] on th "[DATE]" at bounding box center [173, 89] width 47 height 9
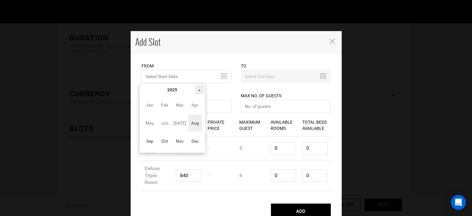
click at [201, 88] on th "»" at bounding box center [199, 89] width 9 height 9
click at [154, 141] on span "Sep" at bounding box center [150, 140] width 14 height 17
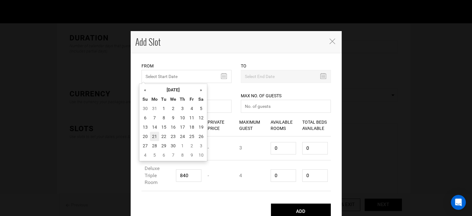
click at [155, 139] on td "21" at bounding box center [154, 136] width 9 height 9
type input "[DATE]"
type input "09/28/2026"
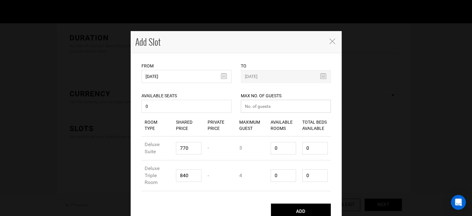
click at [249, 111] on input "number" at bounding box center [286, 106] width 90 height 13
type input "0"
drag, startPoint x: 278, startPoint y: 148, endPoint x: 262, endPoint y: 148, distance: 15.8
click at [262, 148] on div "Room Type Deluxe Suite Shared Price 770 Private Price - Maximum Guest 3 Availab…" at bounding box center [235, 148] width 189 height 24
type input "1"
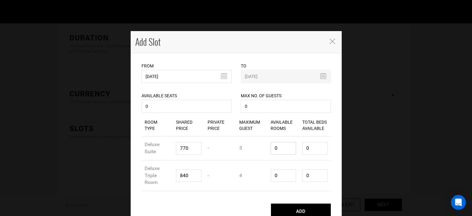
type input "3"
type input "1"
click at [270, 176] on input "0" at bounding box center [282, 175] width 25 height 12
type input "1"
type input "4"
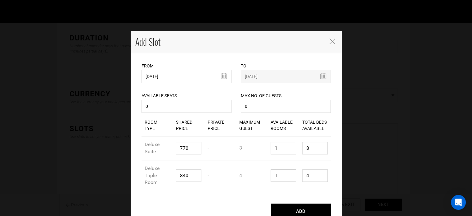
type input "1"
drag, startPoint x: 307, startPoint y: 146, endPoint x: 297, endPoint y: 146, distance: 9.6
click at [299, 146] on div "Total Beds Available 3" at bounding box center [315, 148] width 32 height 22
type input "1"
click at [302, 178] on input "4" at bounding box center [314, 175] width 25 height 12
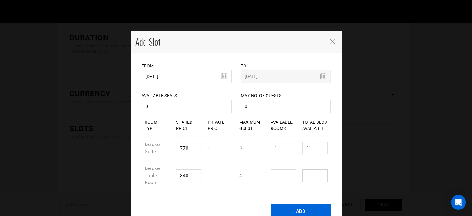
type input "1"
click at [298, 208] on button "ADD" at bounding box center [301, 211] width 60 height 16
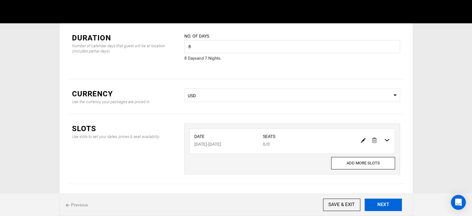
click at [397, 207] on button "NEXT" at bounding box center [382, 204] width 37 height 12
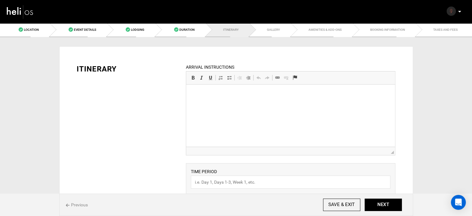
click at [236, 95] on p at bounding box center [290, 94] width 196 height 7
click at [236, 95] on p "Airport transfers are not included." at bounding box center [290, 94] width 196 height 7
copy p "Airport transfers are not included."
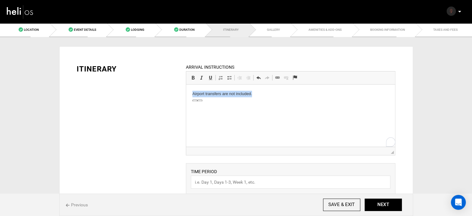
scroll to position [217, 0]
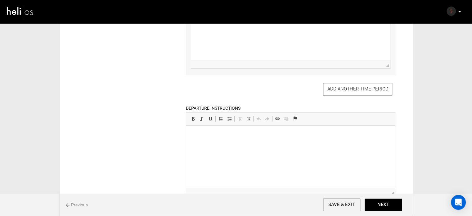
click at [234, 134] on p at bounding box center [290, 135] width 196 height 7
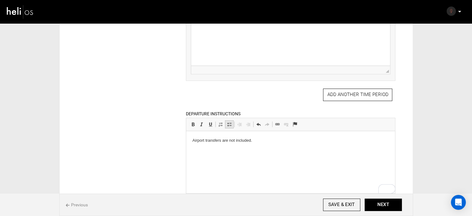
scroll to position [62, 0]
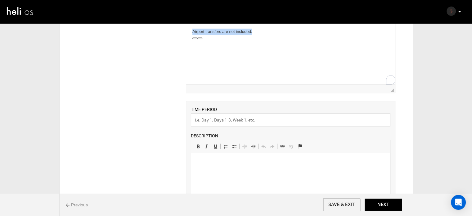
click at [283, 40] on html "Airport transfers are not included." at bounding box center [290, 31] width 209 height 19
click at [225, 118] on input "text" at bounding box center [290, 119] width 199 height 13
type input "Experience"
click at [200, 172] on html at bounding box center [290, 162] width 199 height 19
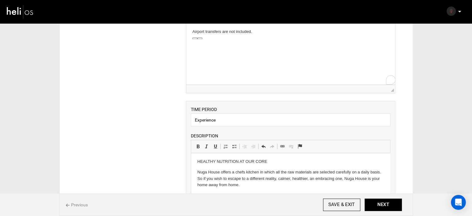
scroll to position [0, 0]
click at [212, 163] on p "HEALTHY NUTRITION AT OUR CORE" at bounding box center [290, 162] width 186 height 7
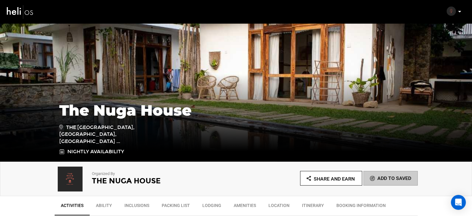
scroll to position [155, 0]
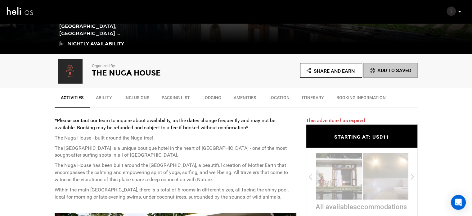
click at [316, 93] on link "Itinerary" at bounding box center [313, 99] width 34 height 16
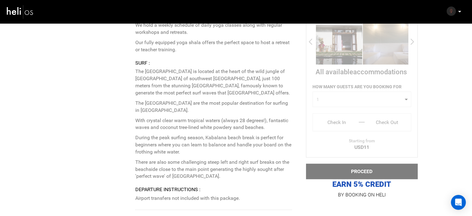
scroll to position [1402, 0]
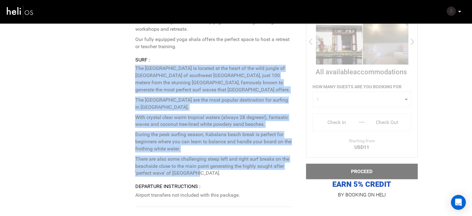
drag, startPoint x: 136, startPoint y: 67, endPoint x: 203, endPoint y: 171, distance: 123.6
click at [203, 171] on p "The Nuga House is located at the heart of the wild jungle of Ahangama County of…" at bounding box center [213, 121] width 157 height 112
copy p "The Nuga House is located at the heart of the wild jungle of Ahangama County of…"
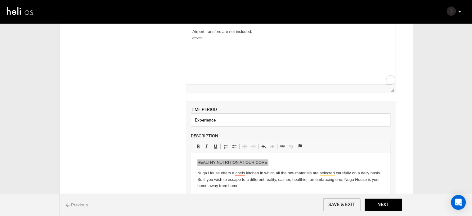
drag, startPoint x: 192, startPoint y: 120, endPoint x: 159, endPoint y: 122, distance: 33.6
click at [159, 122] on div "ITINERARY ARRIVAL INSTRUCTIONS Rich Text Editor, editor15 Editor toolbars Basic…" at bounding box center [235, 191] width 337 height 398
paste input "HEALTHY NUTRITION AT OUR CORE"
type input "HEALTHY NUTRITION AT OUR CORE"
click at [213, 164] on p "HEALTHY NUTRITION AT OUR CORE" at bounding box center [290, 162] width 186 height 7
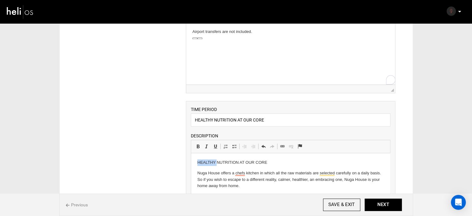
click at [213, 164] on p "HEALTHY NUTRITION AT OUR CORE" at bounding box center [290, 162] width 186 height 7
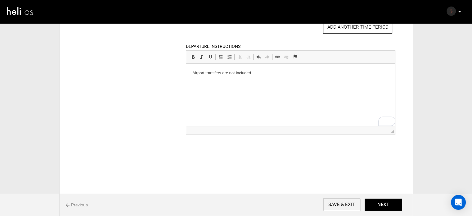
scroll to position [279, 0]
click at [383, 206] on button "NEXT" at bounding box center [382, 204] width 37 height 12
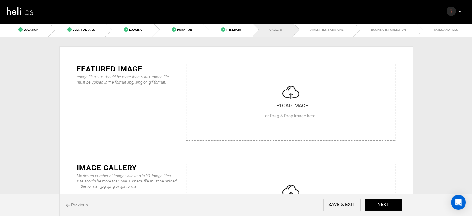
scroll to position [62, 0]
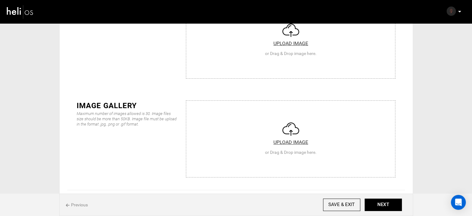
click at [299, 121] on input "file" at bounding box center [290, 137] width 209 height 74
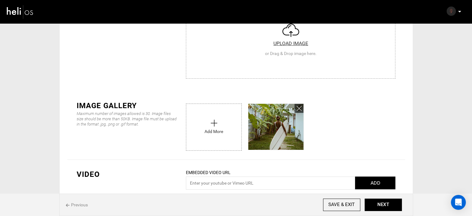
click at [222, 131] on input "file" at bounding box center [213, 125] width 55 height 43
type input "C:\fakepath\89c528_f1fc044a40fd488ba1d60328c68342de~mv2.jpg"
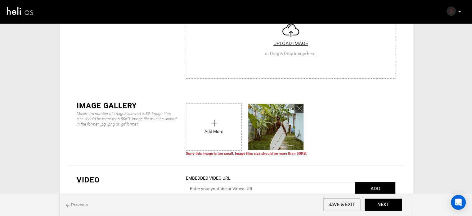
click at [212, 131] on input "file" at bounding box center [213, 125] width 55 height 43
type input "C:\fakepath\89c528_1666ba994494402cb3f4581f00dfc4b3~mv2.jpeg"
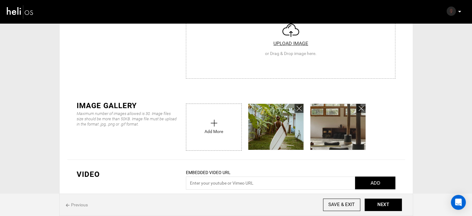
click at [203, 137] on input "file" at bounding box center [213, 125] width 55 height 43
type input "C:\fakepath\89c528_f1fc044a40fd488ba1d60328c68342de~mv2.jpg"
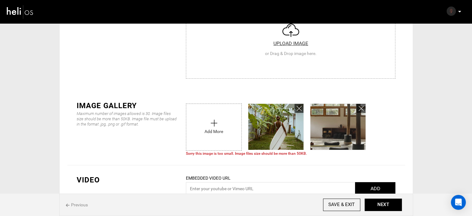
click at [226, 62] on input "file" at bounding box center [290, 39] width 209 height 74
type input "C:\fakepath\Screenshot [DATE] 231446.png"
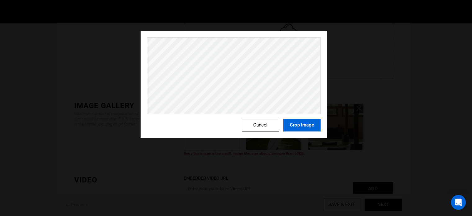
click at [311, 126] on button "Crop Image" at bounding box center [301, 125] width 37 height 12
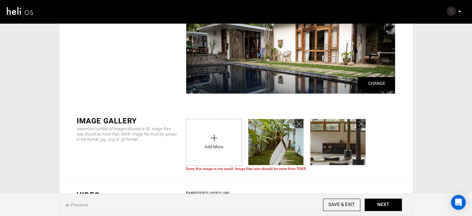
click at [230, 137] on input "file" at bounding box center [213, 140] width 55 height 43
type input "C:\fakepath\08567af53a1a6b486fe0e1604a42cb22.jpg"
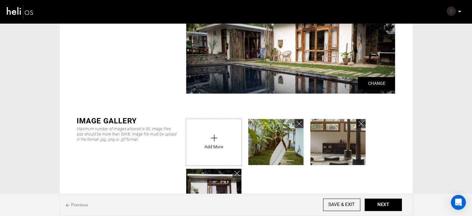
click at [212, 148] on input "file" at bounding box center [213, 140] width 55 height 43
type input "C:\fakepath\Screenshot [DATE] 231412.png"
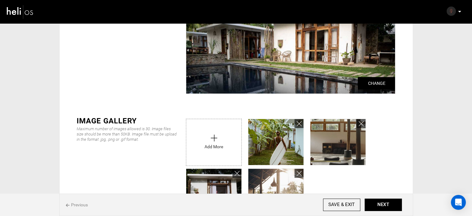
click at [189, 141] on input "file" at bounding box center [213, 140] width 55 height 43
type input "C:\fakepath\Screenshot [DATE] 231341.png"
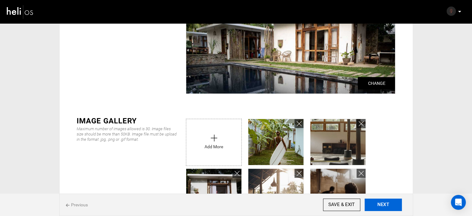
click at [381, 205] on button "NEXT" at bounding box center [382, 204] width 37 height 12
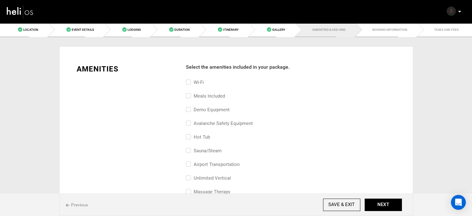
click at [199, 82] on label "Wi-Fi" at bounding box center [195, 81] width 18 height 7
click at [190, 82] on input "Wi-Fi" at bounding box center [188, 85] width 4 height 14
checkbox input "true"
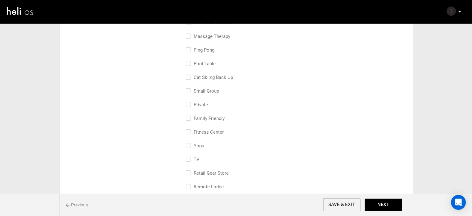
scroll to position [186, 0]
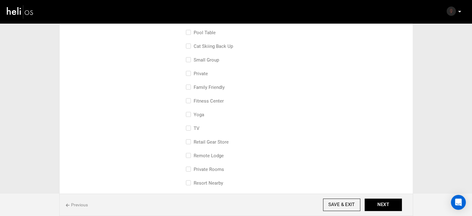
click at [205, 76] on label "Private" at bounding box center [197, 73] width 22 height 7
click at [190, 76] on input "Private" at bounding box center [188, 77] width 4 height 14
checkbox input "true"
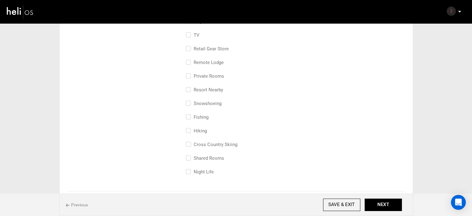
click at [208, 79] on label "Private Rooms" at bounding box center [205, 75] width 38 height 7
click at [190, 79] on input "Private Rooms" at bounding box center [188, 79] width 4 height 14
click at [208, 79] on label "Private Rooms" at bounding box center [205, 75] width 38 height 7
click at [190, 79] on input "Private Rooms" at bounding box center [188, 79] width 4 height 14
checkbox input "false"
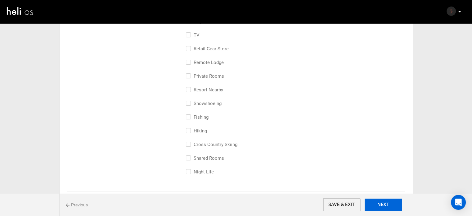
click at [377, 202] on button "NEXT" at bounding box center [382, 204] width 37 height 12
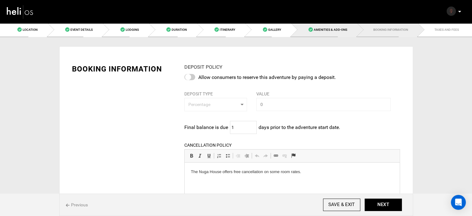
click at [318, 26] on link "Amenities & Add-Ons" at bounding box center [324, 30] width 66 height 14
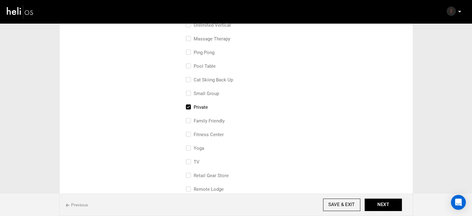
scroll to position [155, 0]
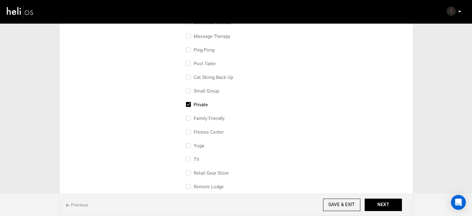
click at [187, 146] on input "Yoga" at bounding box center [188, 149] width 4 height 14
checkbox input "true"
click at [386, 206] on button "NEXT" at bounding box center [382, 204] width 37 height 12
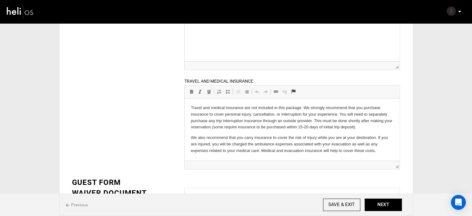
scroll to position [209, 0]
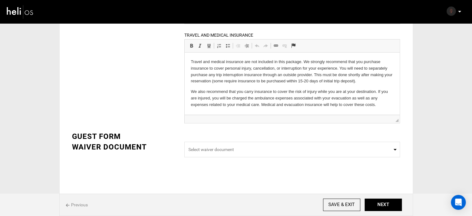
click at [189, 64] on html "Travel and medical insurance are not included in this package. We strongly reco…" at bounding box center [292, 83] width 215 height 62
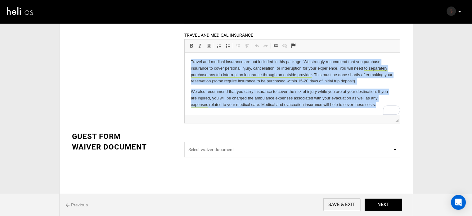
drag, startPoint x: 189, startPoint y: 63, endPoint x: 380, endPoint y: 111, distance: 197.3
click at [380, 111] on html "Travel and medical insurance are not included in this package. We strongly reco…" at bounding box center [292, 83] width 215 height 62
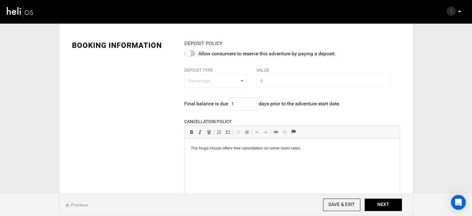
scroll to position [0, 0]
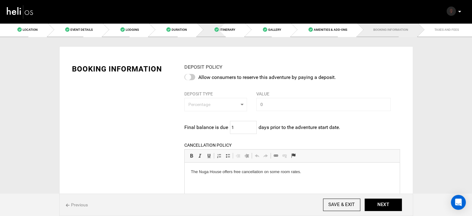
drag, startPoint x: 235, startPoint y: 31, endPoint x: 244, endPoint y: 49, distance: 20.3
click at [235, 31] on link "Itinerary" at bounding box center [221, 30] width 48 height 14
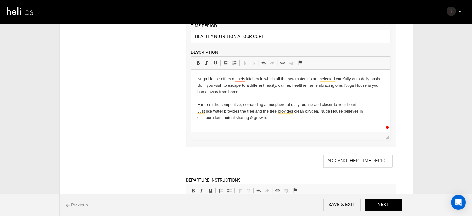
scroll to position [155, 0]
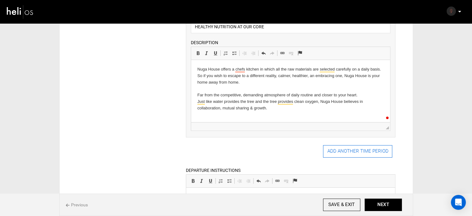
click at [359, 154] on button "ADD ANOTHER TIME PERIOD" at bounding box center [357, 151] width 69 height 12
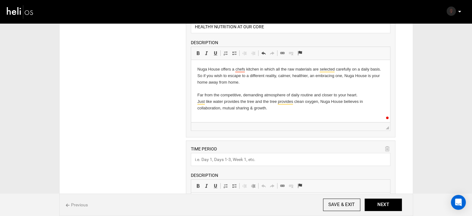
scroll to position [217, 0]
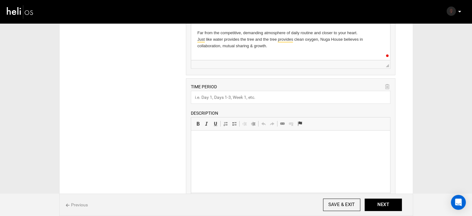
click at [233, 149] on html at bounding box center [290, 139] width 199 height 19
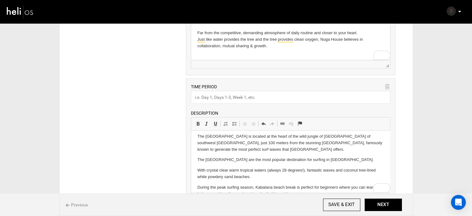
scroll to position [0, 0]
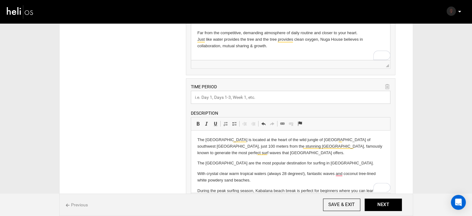
click at [215, 96] on input "text" at bounding box center [290, 97] width 199 height 13
type input "Surf"
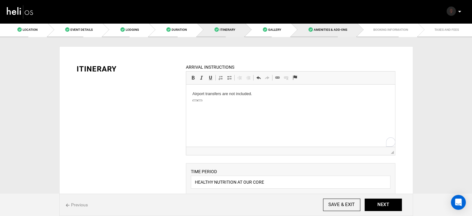
click at [319, 30] on span "Amenities & Add-Ons" at bounding box center [330, 29] width 33 height 3
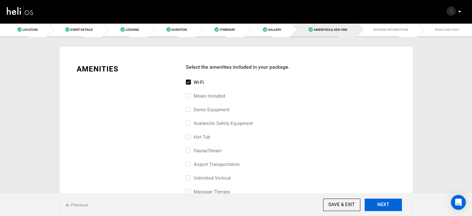
click at [381, 207] on button "NEXT" at bounding box center [382, 204] width 37 height 12
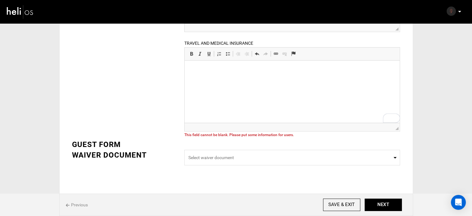
scroll to position [209, 0]
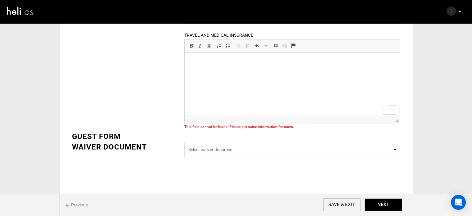
click at [235, 65] on p "To enrich screen reader interactions, please activate Accessibility in Grammarl…" at bounding box center [292, 61] width 203 height 7
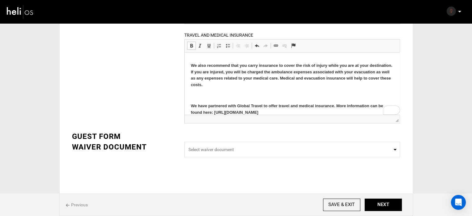
click at [206, 95] on p "To enrich screen reader interactions, please activate Accessibility in Grammarl…" at bounding box center [292, 95] width 203 height 7
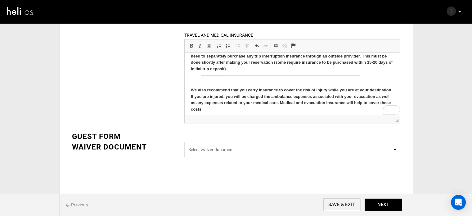
scroll to position [0, 0]
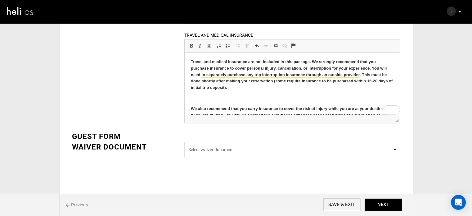
click at [207, 95] on p "To enrich screen reader interactions, please activate Accessibility in Grammarl…" at bounding box center [292, 98] width 203 height 7
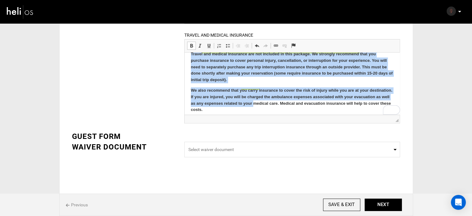
scroll to position [29, 0]
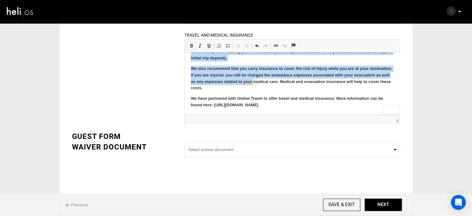
drag, startPoint x: 189, startPoint y: 58, endPoint x: 517, endPoint y: 166, distance: 345.6
click at [333, 114] on html "Travel and medical insurance are not included in this package. We strongly reco…" at bounding box center [292, 68] width 215 height 91
click at [190, 45] on span at bounding box center [191, 45] width 5 height 5
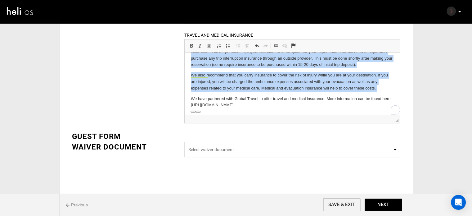
scroll to position [16, 0]
click at [273, 106] on p "We have partnered with Global Travel to offer travel and medical insurance. Mor…" at bounding box center [292, 101] width 203 height 13
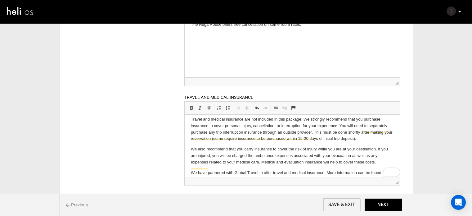
scroll to position [0, 0]
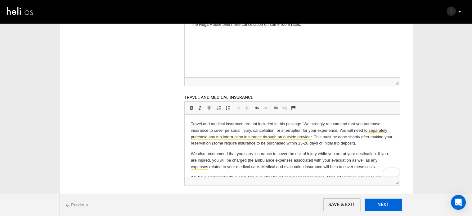
click at [390, 208] on button "NEXT" at bounding box center [382, 204] width 37 height 12
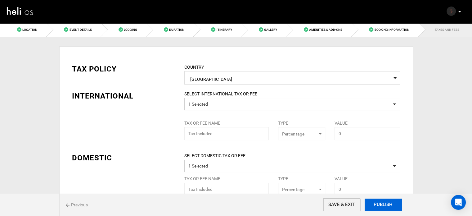
click at [390, 208] on button "PUBLISH" at bounding box center [382, 204] width 37 height 12
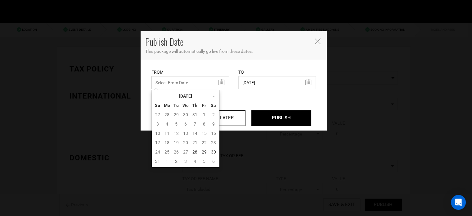
click at [198, 87] on input "text" at bounding box center [190, 82] width 78 height 13
click at [194, 154] on td "28" at bounding box center [194, 151] width 9 height 9
type input "[DATE]"
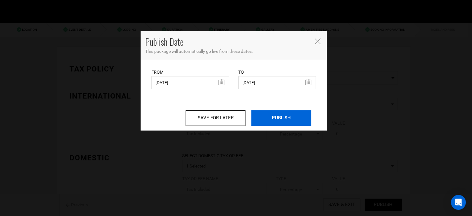
click at [270, 121] on input "PUBLISH" at bounding box center [281, 118] width 60 height 16
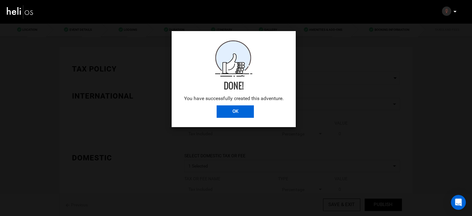
click at [237, 112] on input "OK" at bounding box center [234, 111] width 37 height 12
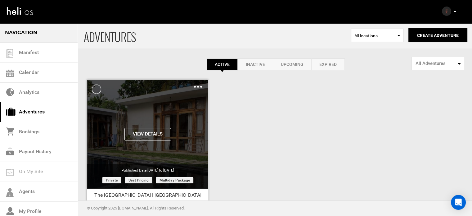
click at [199, 86] on img at bounding box center [198, 87] width 8 height 2
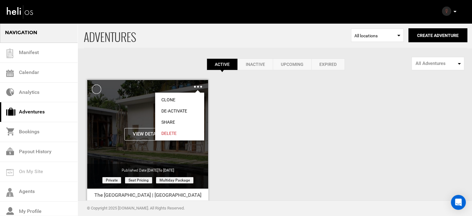
click at [174, 121] on link "Share" at bounding box center [179, 121] width 49 height 11
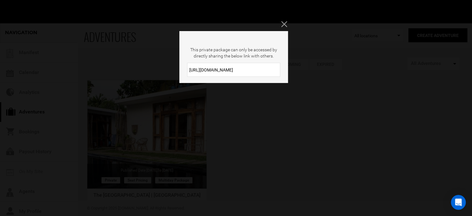
drag, startPoint x: 241, startPoint y: 70, endPoint x: 188, endPoint y: 73, distance: 52.8
click at [188, 73] on input "[URL][DOMAIN_NAME]" at bounding box center [233, 70] width 93 height 14
click at [283, 21] on icon "Close" at bounding box center [284, 24] width 6 height 6
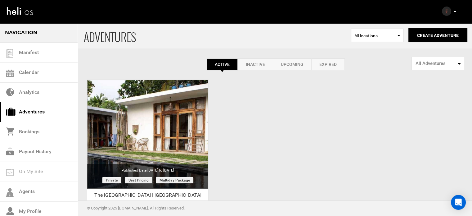
click at [455, 10] on p at bounding box center [455, 11] width 4 height 7
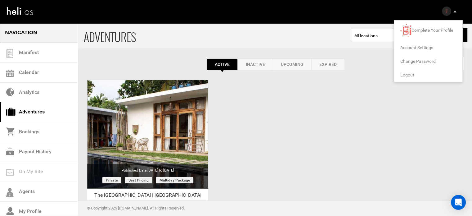
click at [407, 74] on span "Logout" at bounding box center [407, 74] width 14 height 5
